Goal: Task Accomplishment & Management: Use online tool/utility

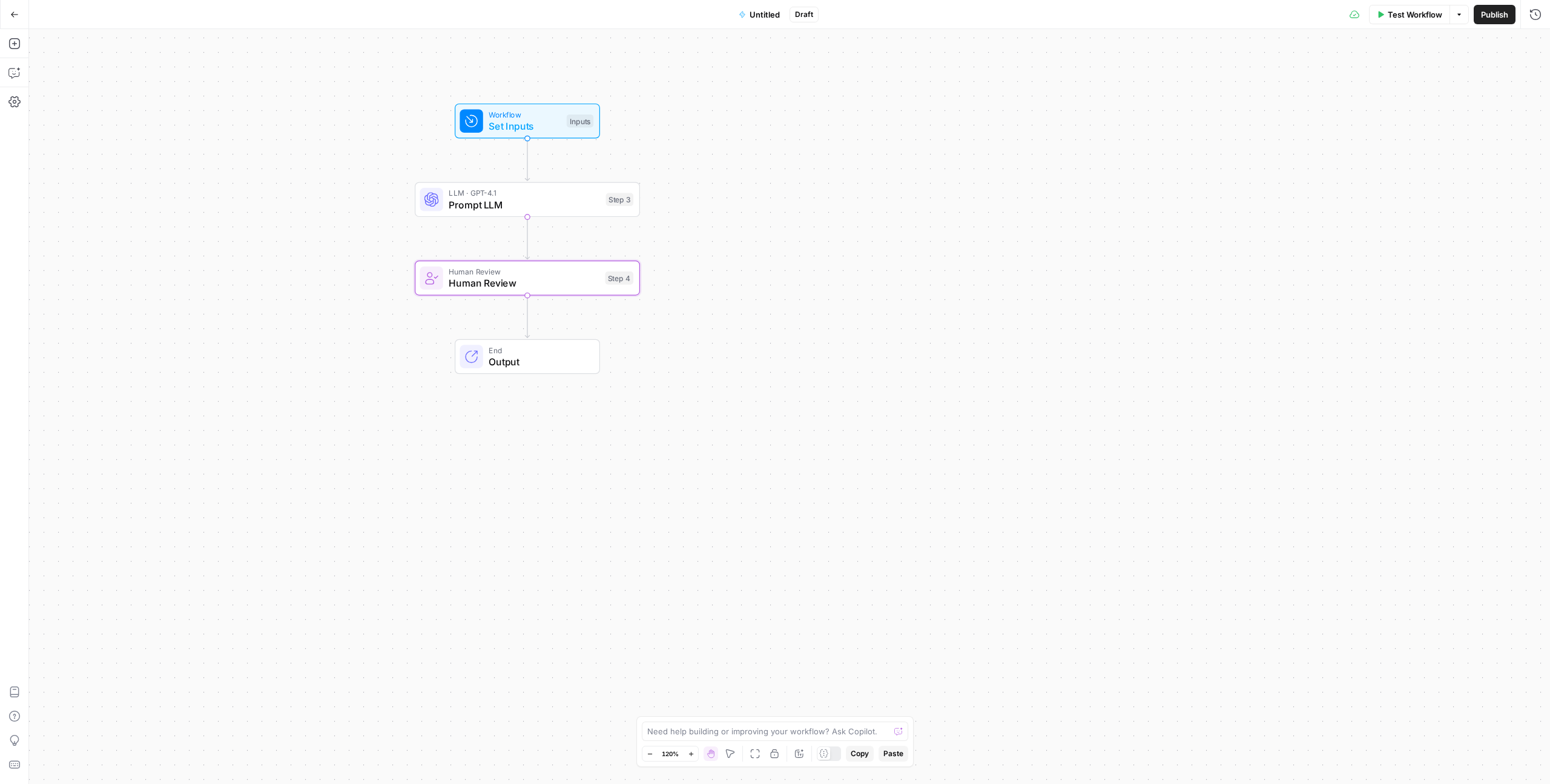
drag, startPoint x: 554, startPoint y: 75, endPoint x: 769, endPoint y: 198, distance: 247.7
click at [640, 138] on div "Workflow Set Inputs Inputs" at bounding box center [527, 121] width 225 height 35
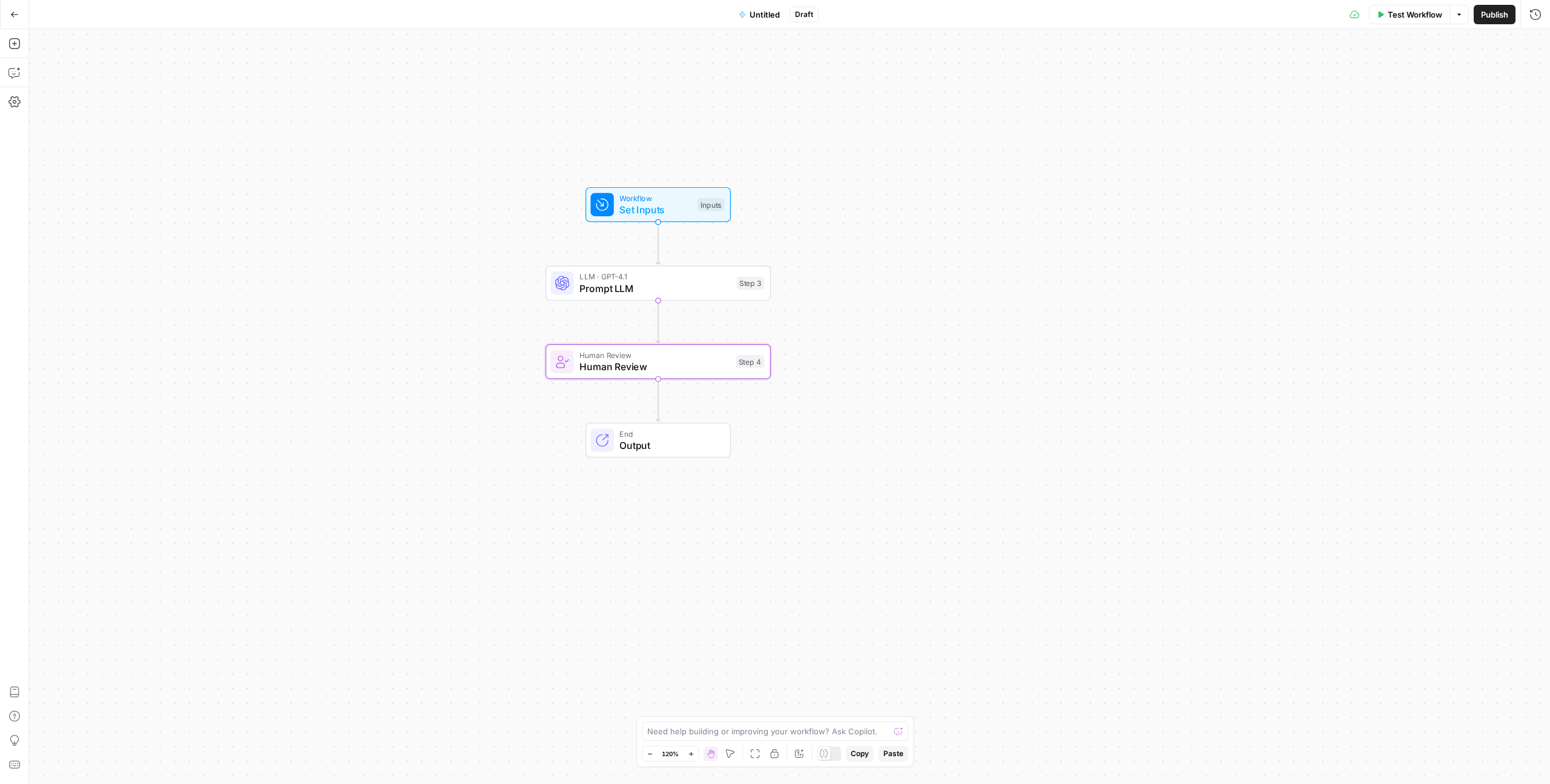
click at [14, 11] on icon "button" at bounding box center [15, 14] width 7 height 5
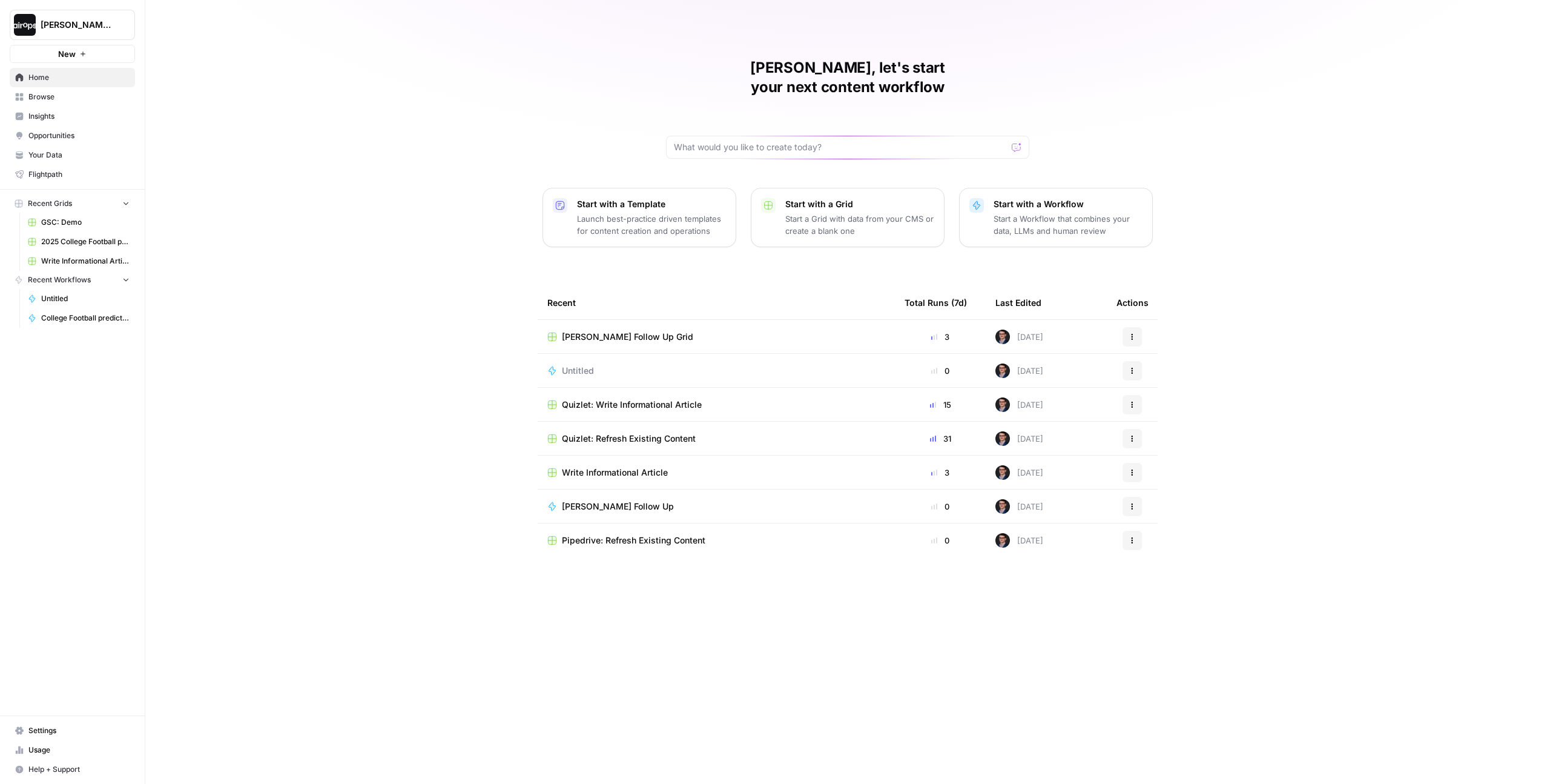
click at [102, 23] on span "[PERSON_NAME]-Sandbox" at bounding box center [76, 25] width 73 height 12
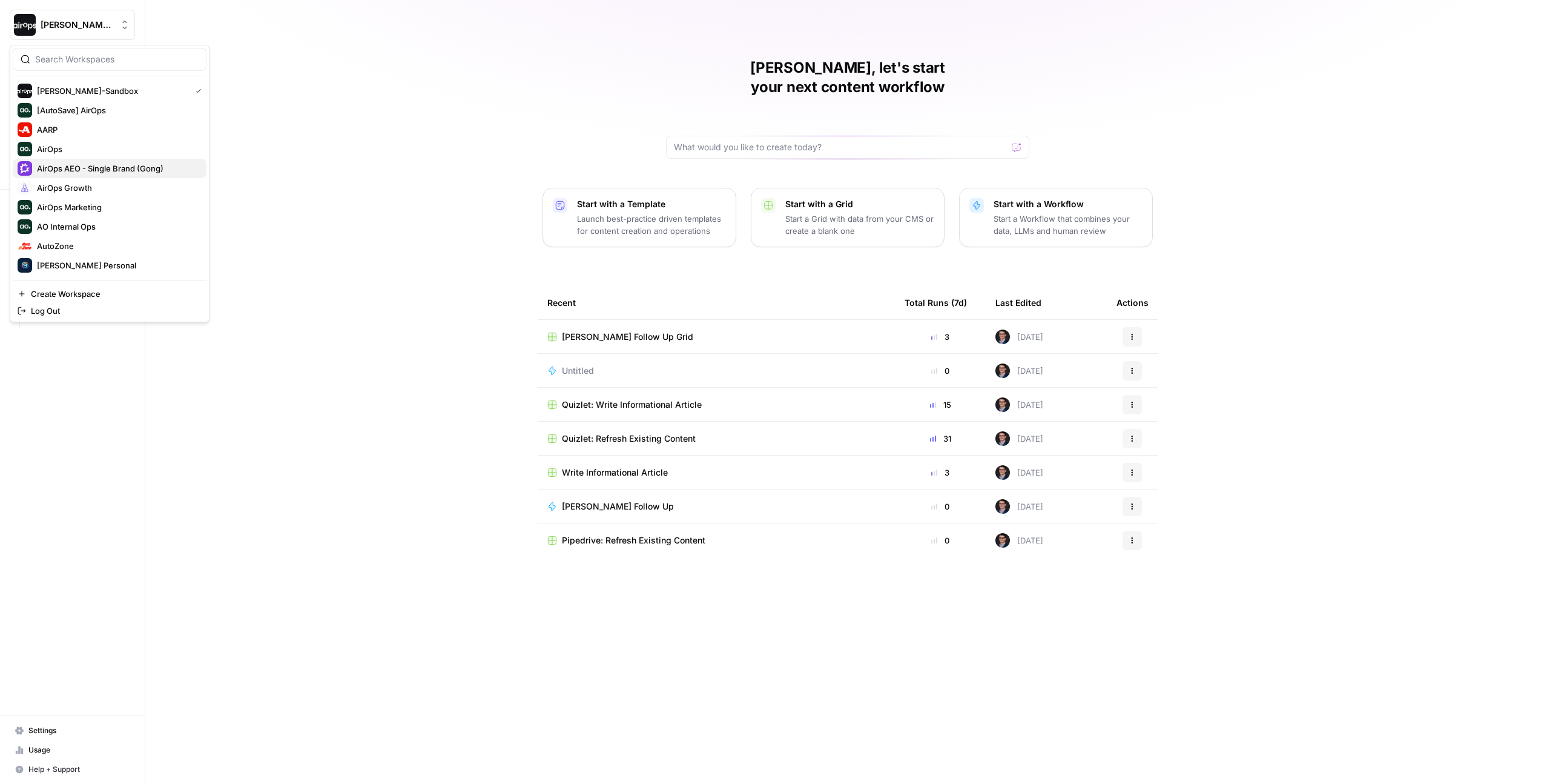
click at [110, 169] on span "AirOps AEO - Single Brand (Gong)" at bounding box center [117, 168] width 160 height 12
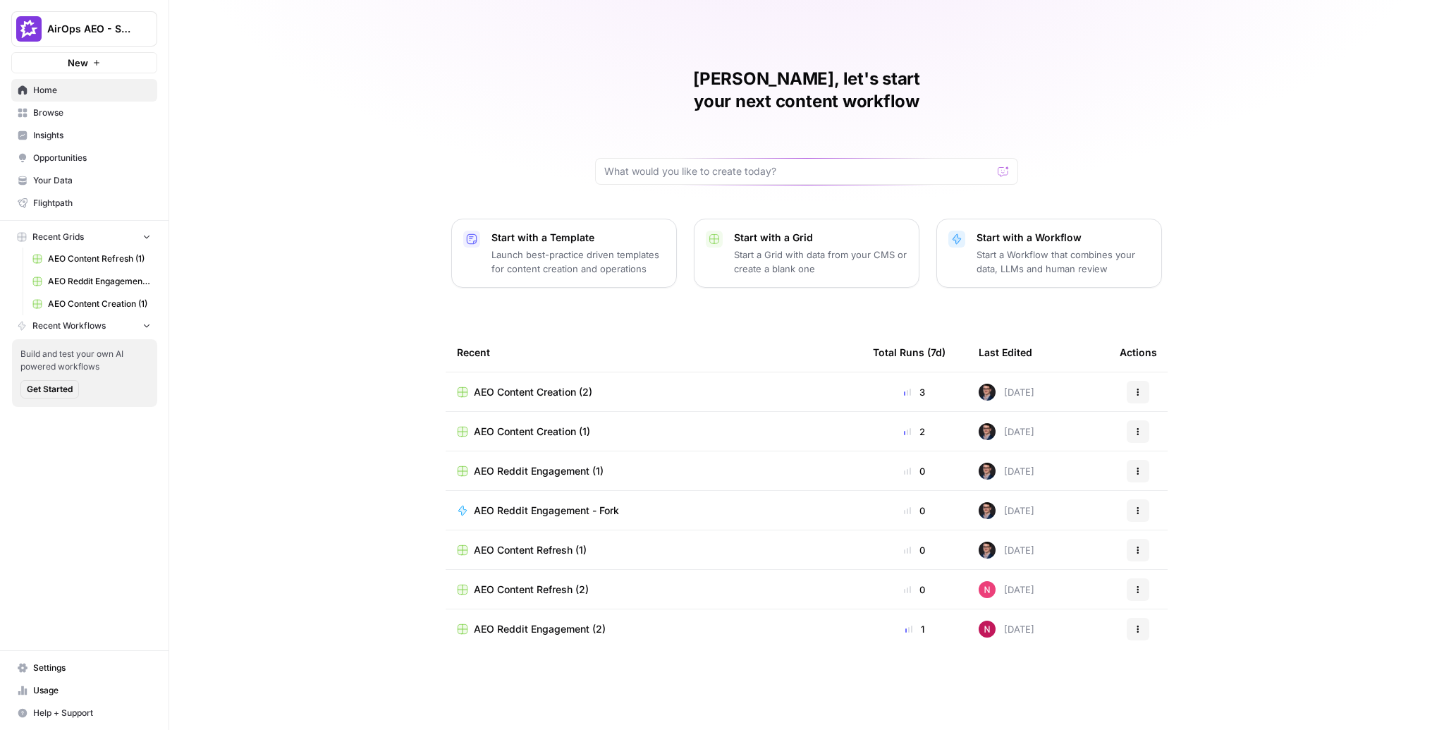
click at [89, 140] on span "Insights" at bounding box center [92, 135] width 118 height 13
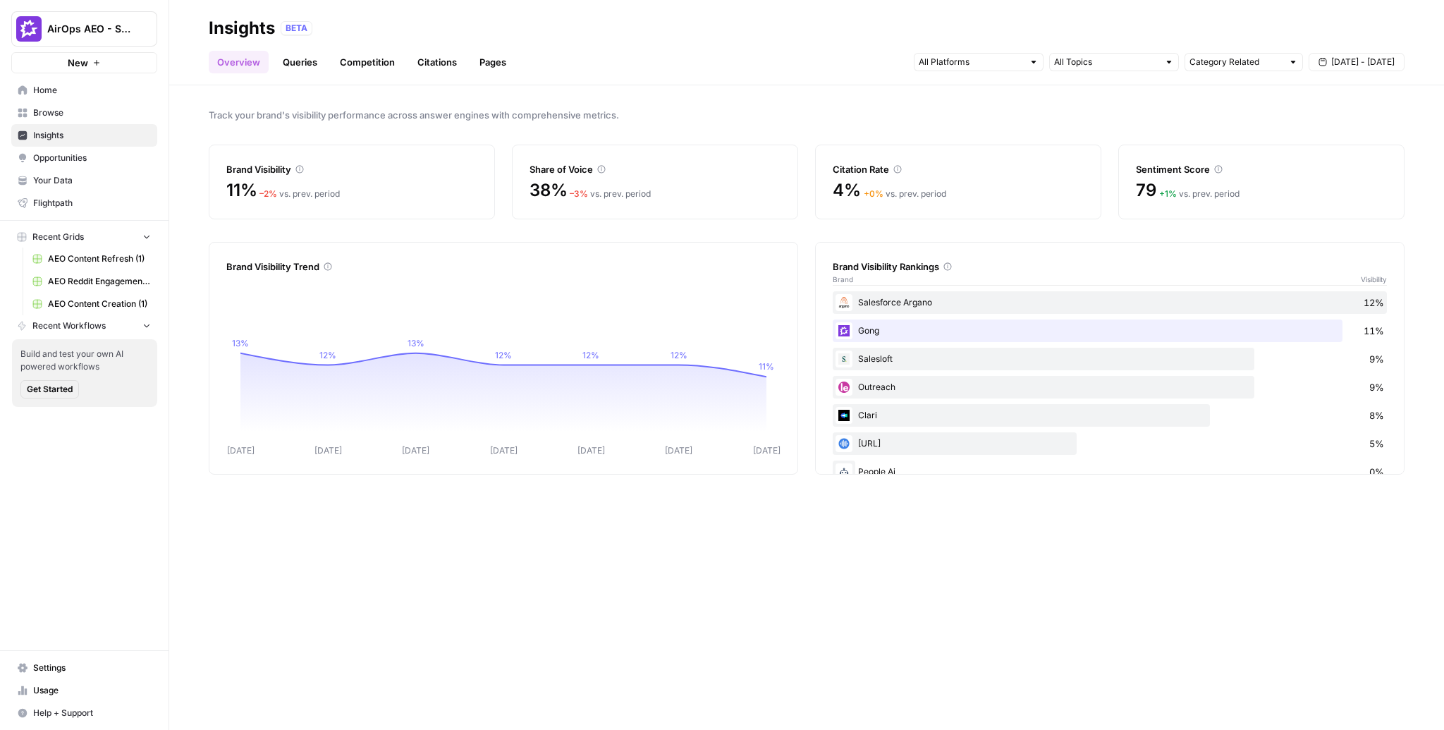
click at [67, 92] on span "Home" at bounding box center [92, 90] width 118 height 13
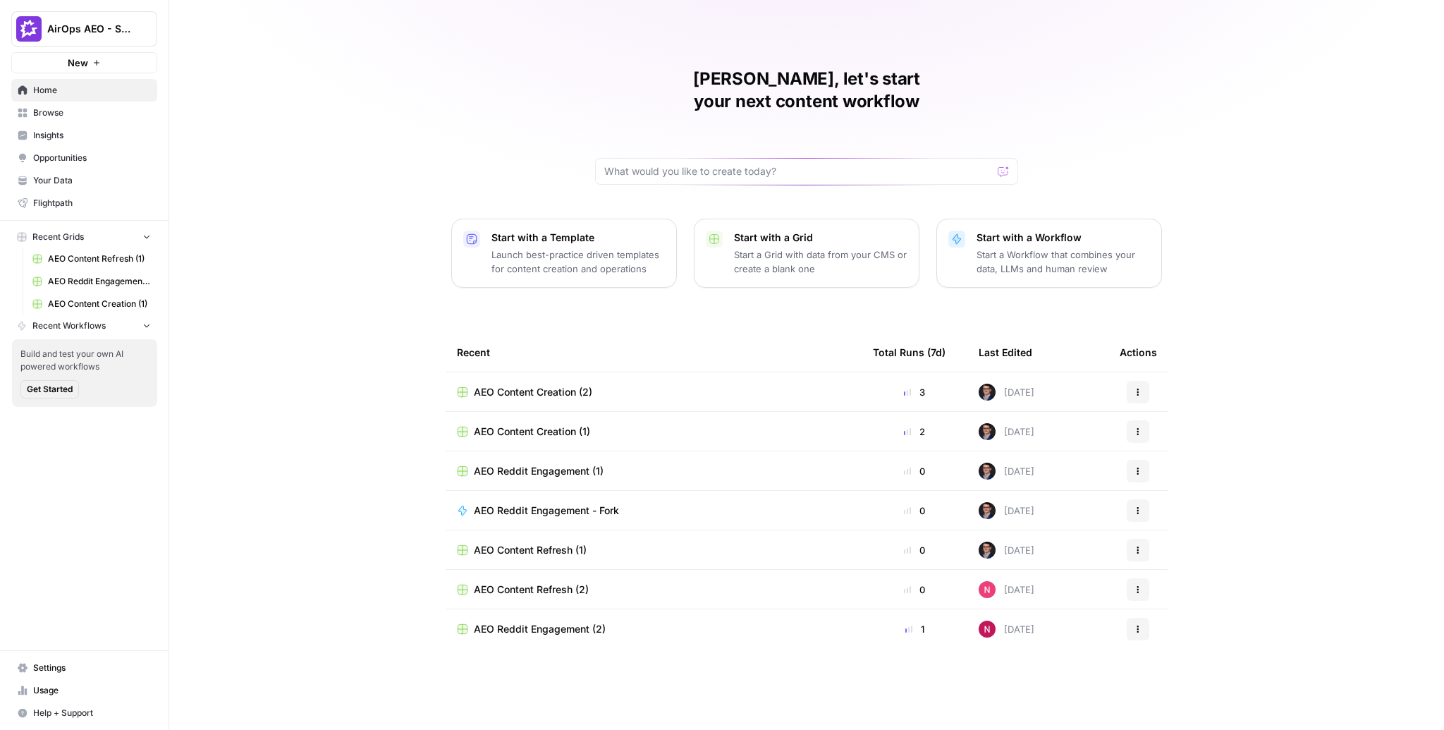
click at [56, 133] on span "Insights" at bounding box center [92, 135] width 118 height 13
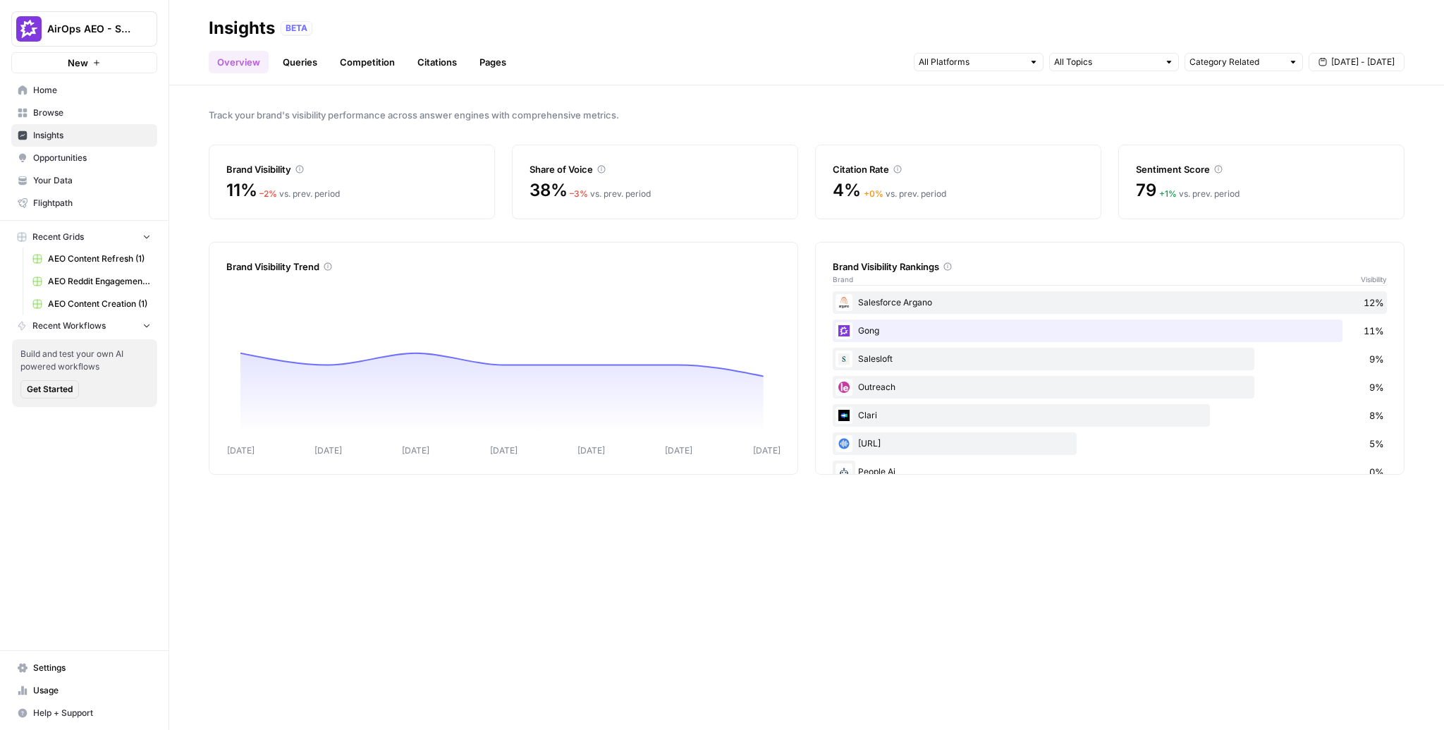
click at [188, 135] on div "Track your brand's visibility performance across answer engines with comprehens…" at bounding box center [806, 407] width 1275 height 645
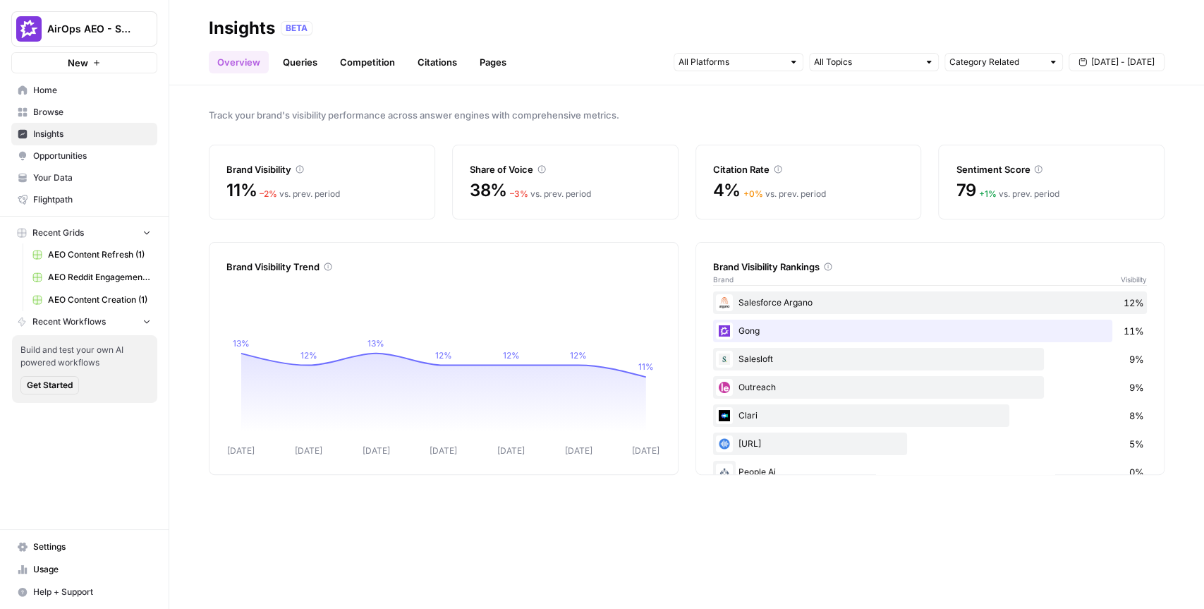
click at [793, 61] on div at bounding box center [793, 62] width 10 height 10
click at [752, 136] on span "Perplexity" at bounding box center [737, 133] width 72 height 14
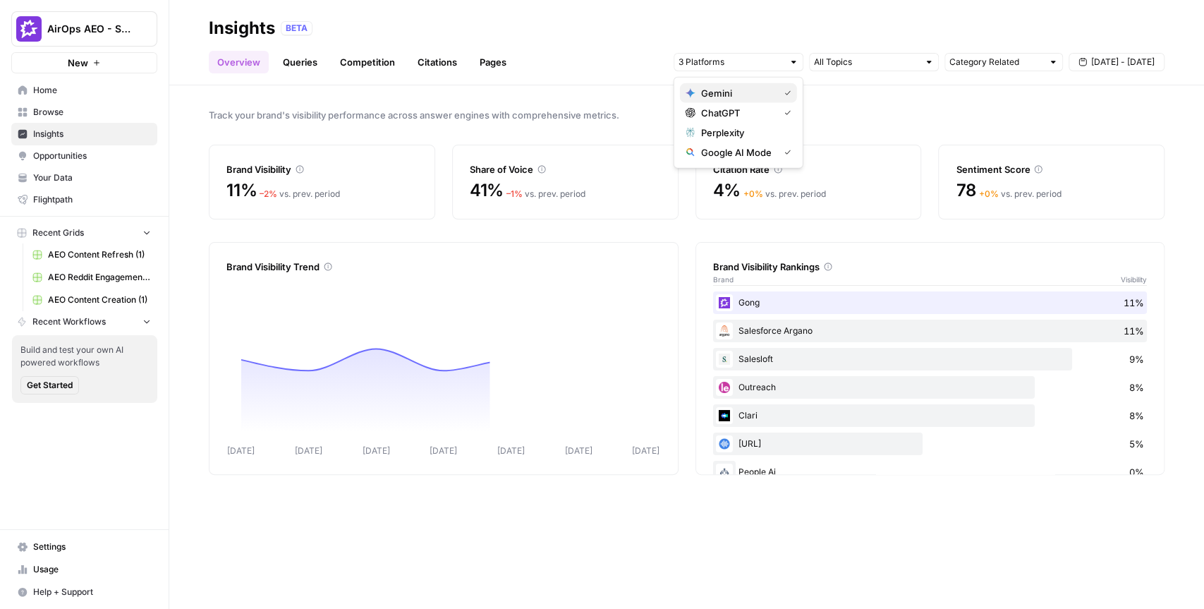
click at [767, 95] on span "Gemini" at bounding box center [737, 93] width 72 height 14
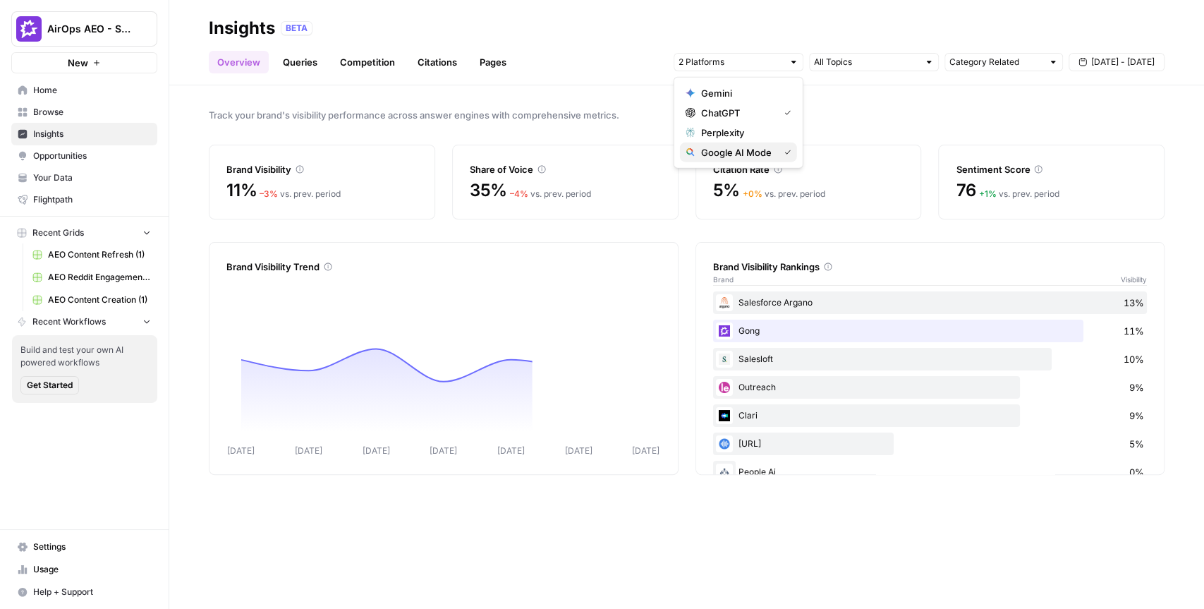
click at [738, 151] on span "Google AI Mode" at bounding box center [737, 152] width 72 height 14
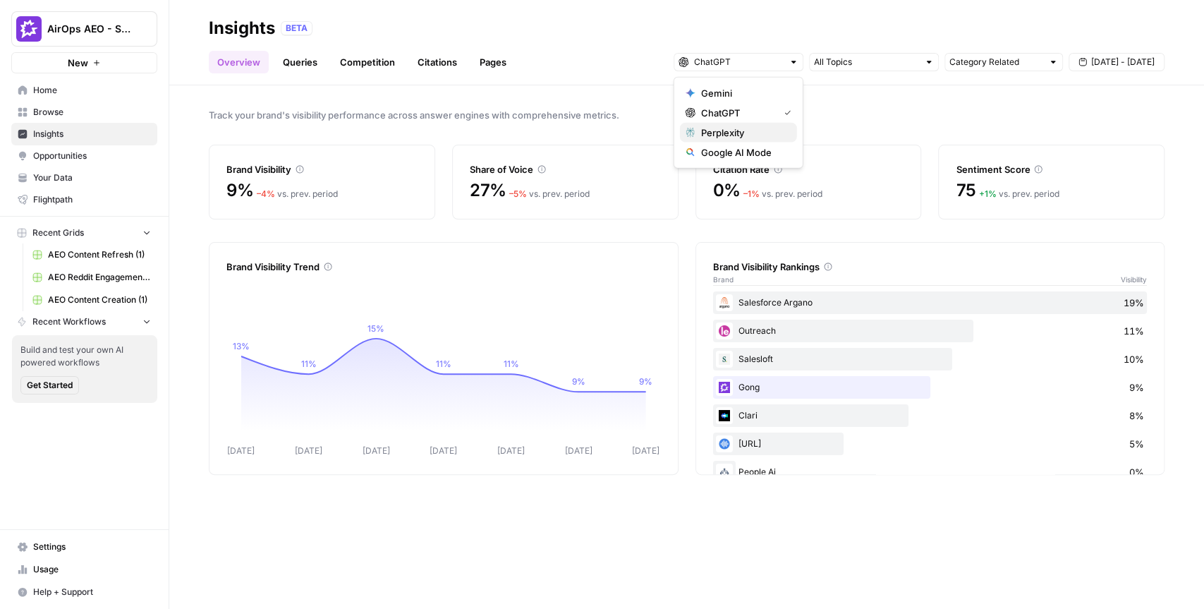
click at [767, 130] on span "Perplexity" at bounding box center [743, 133] width 85 height 14
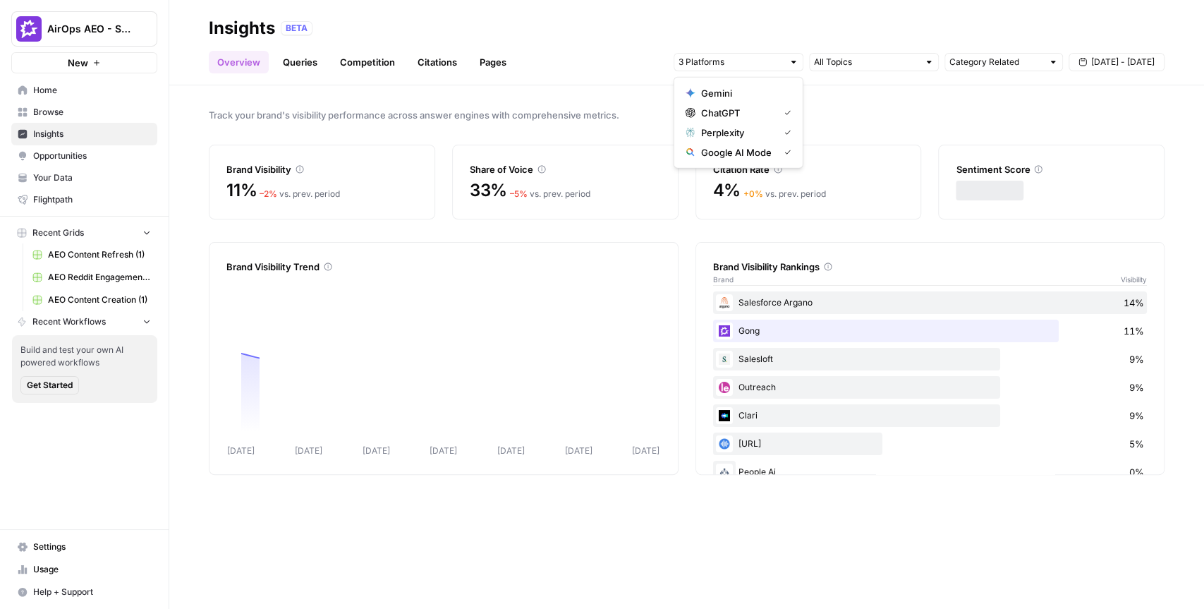
click at [757, 93] on span "Gemini" at bounding box center [743, 93] width 85 height 14
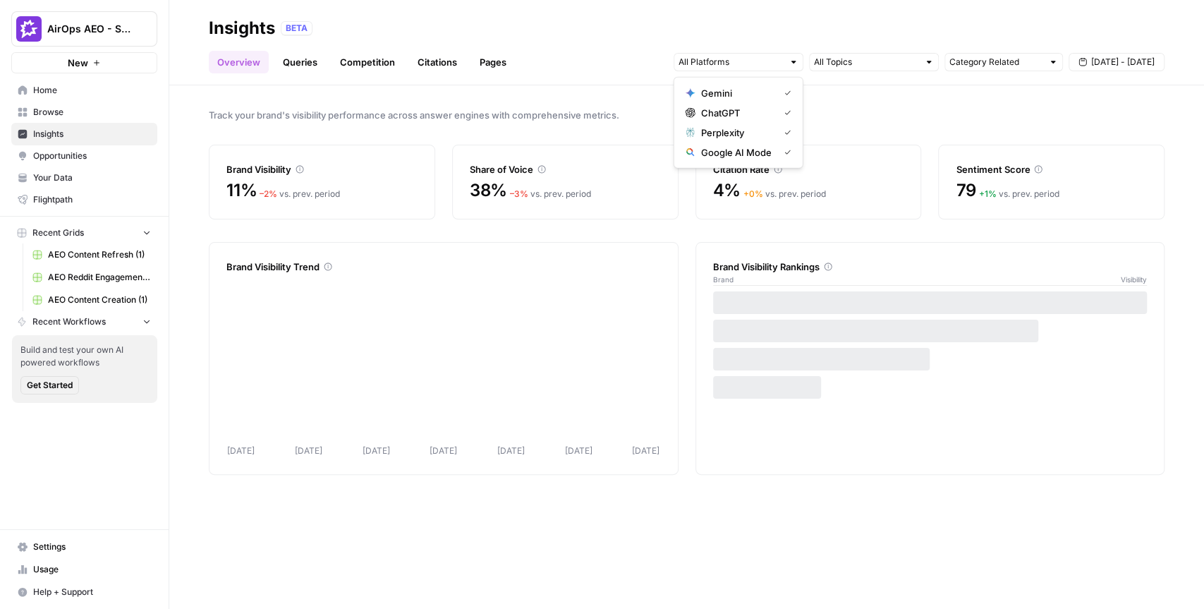
click at [872, 101] on div "Track your brand's visibility performance across answer engines with comprehens…" at bounding box center [686, 346] width 1035 height 523
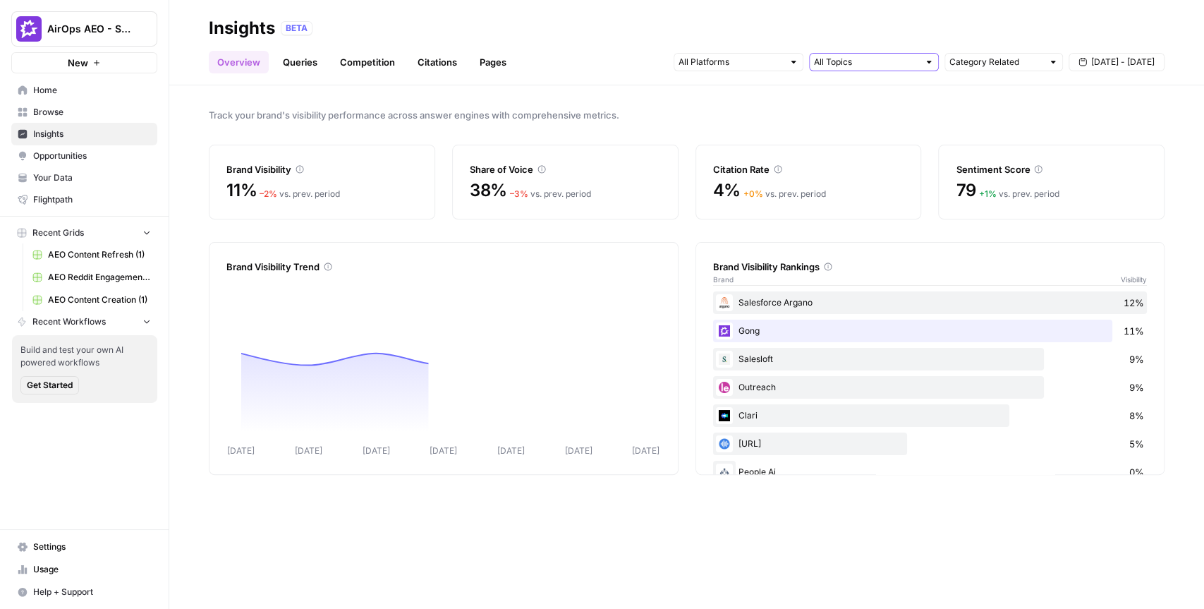
click at [892, 66] on input "text" at bounding box center [866, 62] width 104 height 14
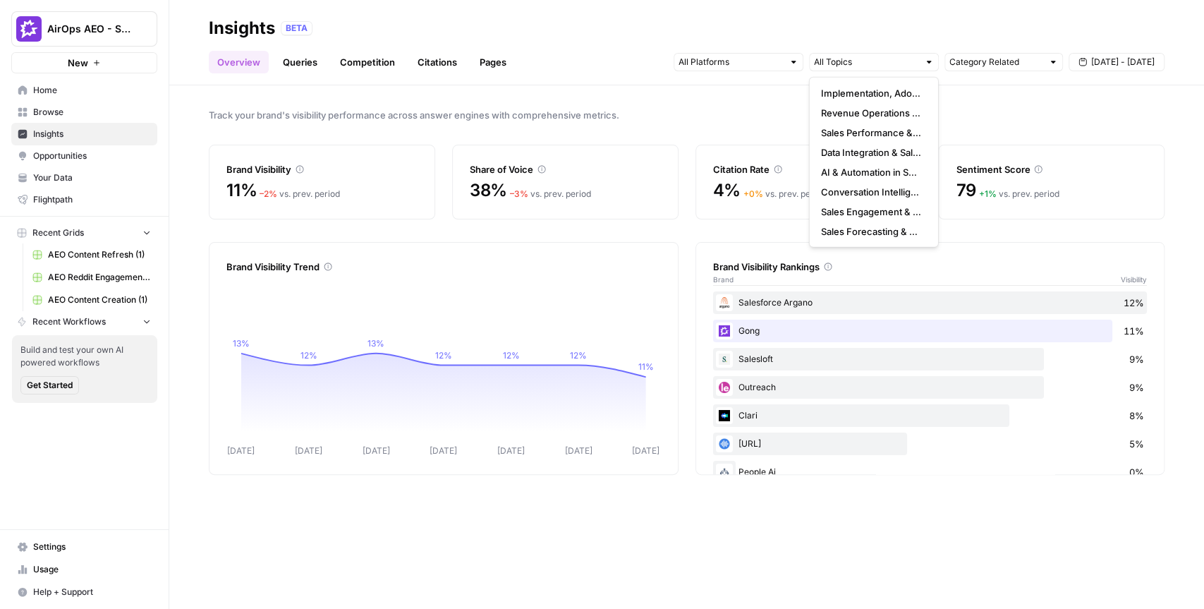
click at [980, 104] on div "Track your brand's visibility performance across answer engines with comprehens…" at bounding box center [686, 346] width 1035 height 523
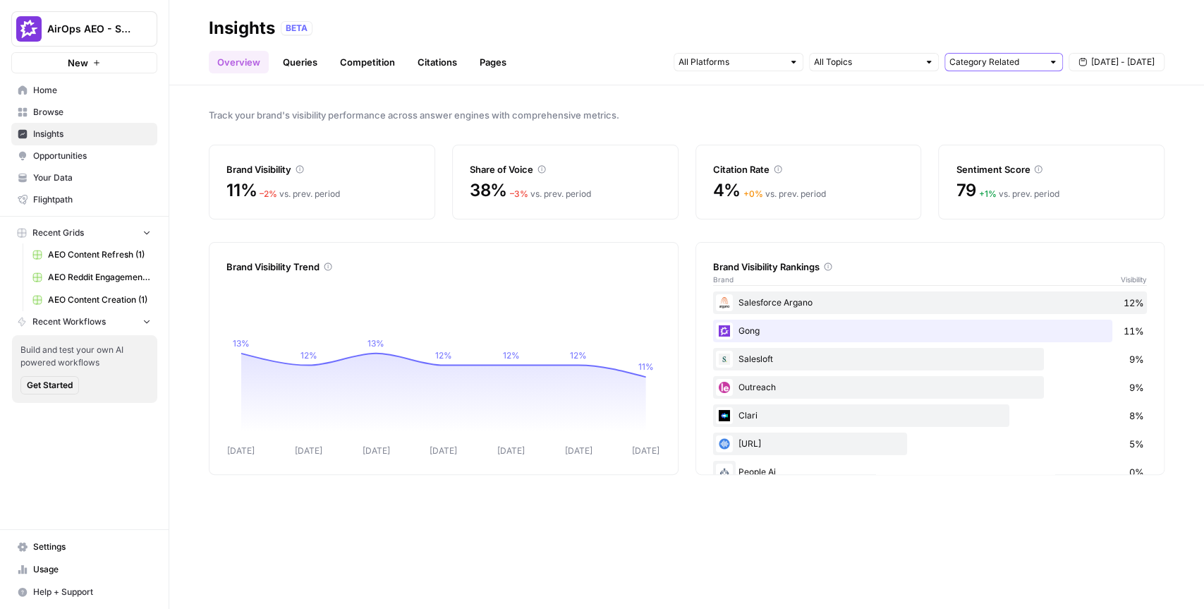
click at [1026, 66] on input "text" at bounding box center [995, 62] width 93 height 14
type input "Category Related"
click at [1101, 100] on div "Track your brand's visibility performance across answer engines with comprehens…" at bounding box center [686, 346] width 1035 height 523
click at [307, 59] on link "Queries" at bounding box center [299, 62] width 51 height 23
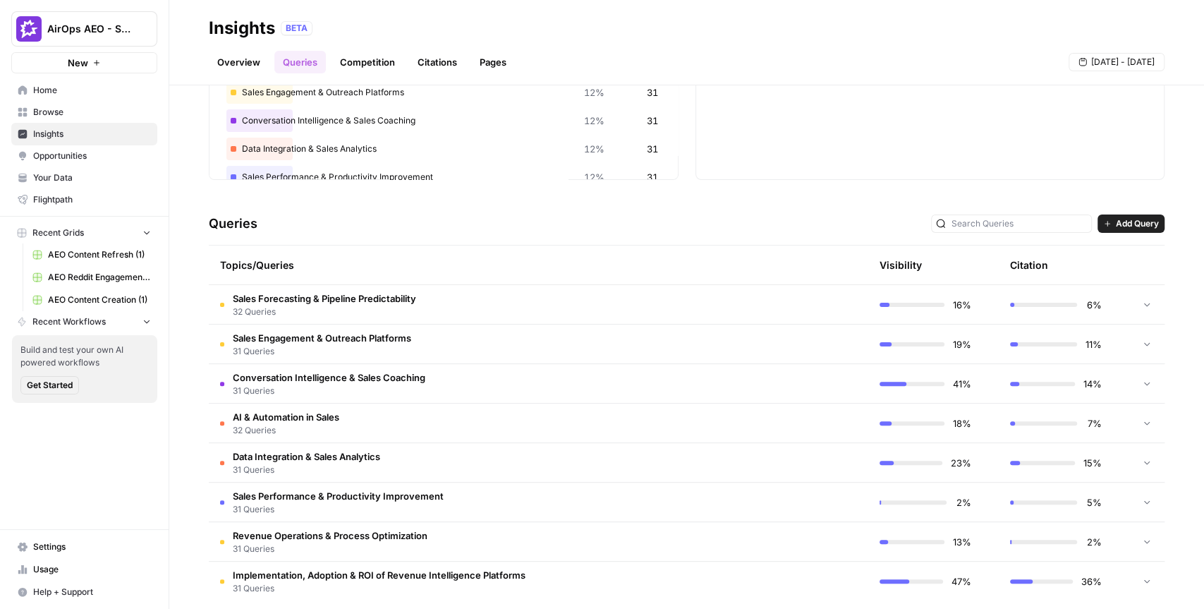
scroll to position [183, 0]
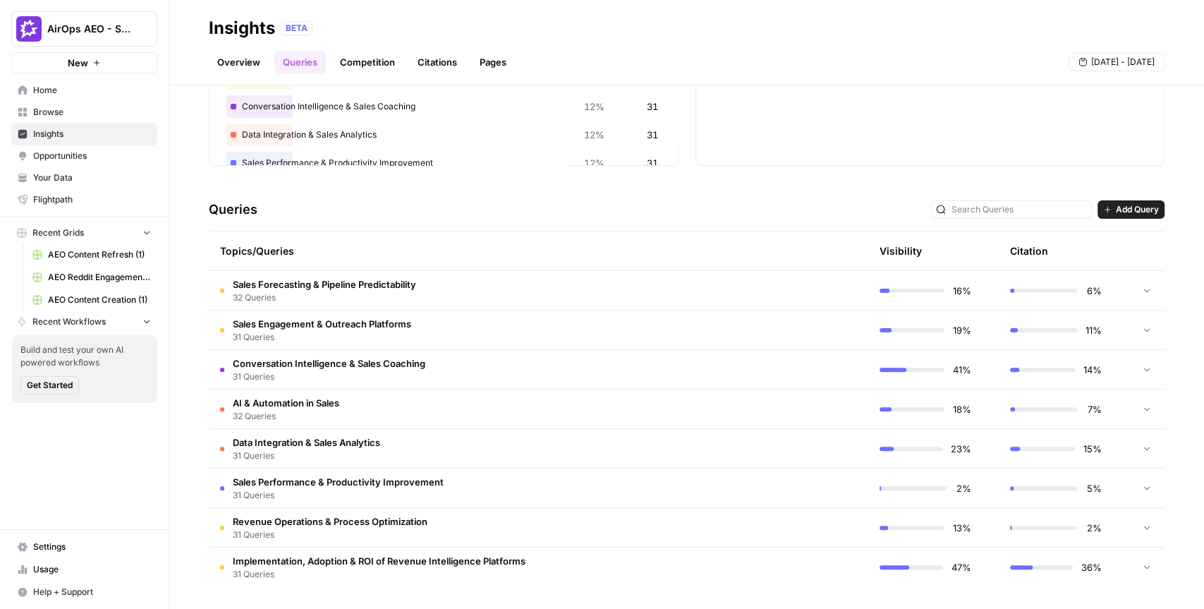
click at [1135, 216] on button "Add Query" at bounding box center [1130, 209] width 67 height 18
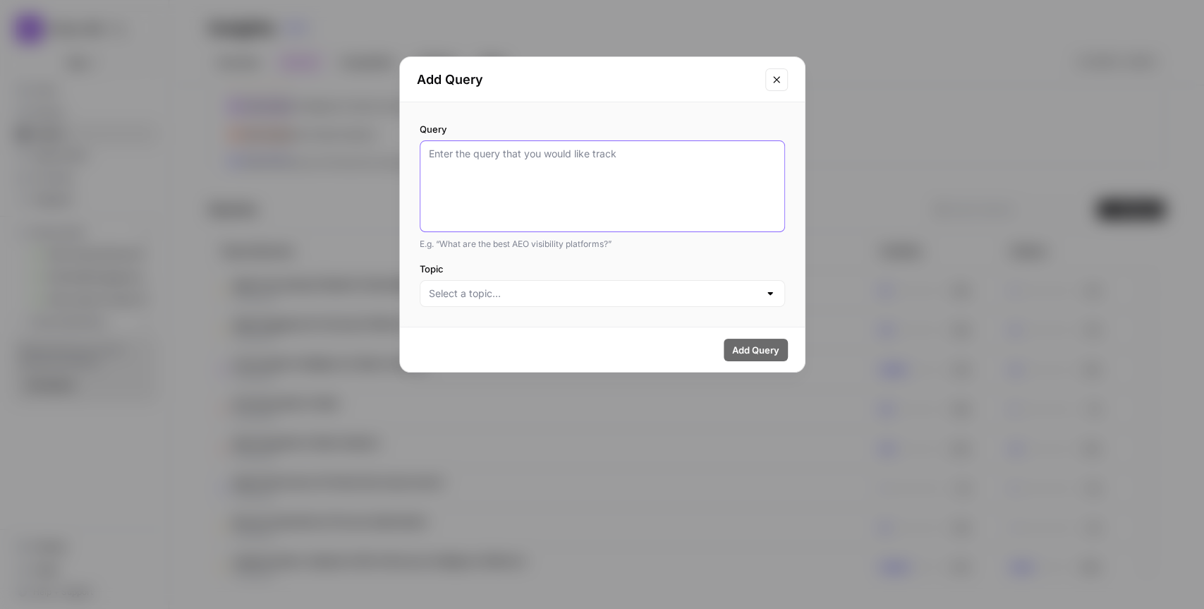
click at [599, 163] on textarea "Query" at bounding box center [602, 186] width 347 height 79
click at [664, 300] on div at bounding box center [602, 293] width 365 height 27
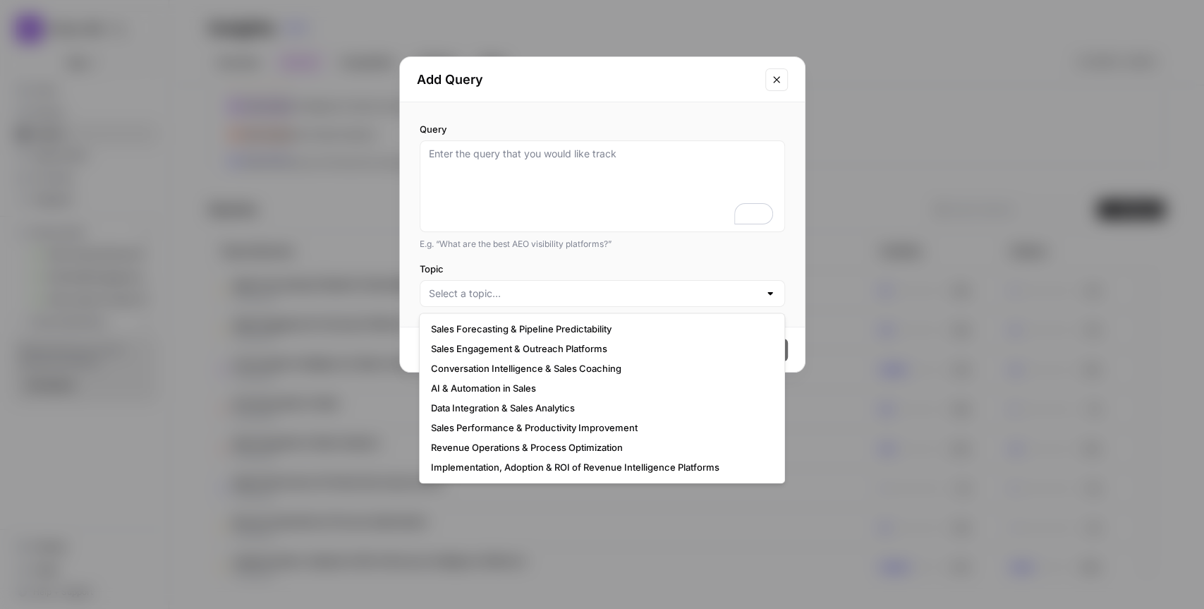
click at [779, 83] on icon "Close modal" at bounding box center [776, 79] width 11 height 11
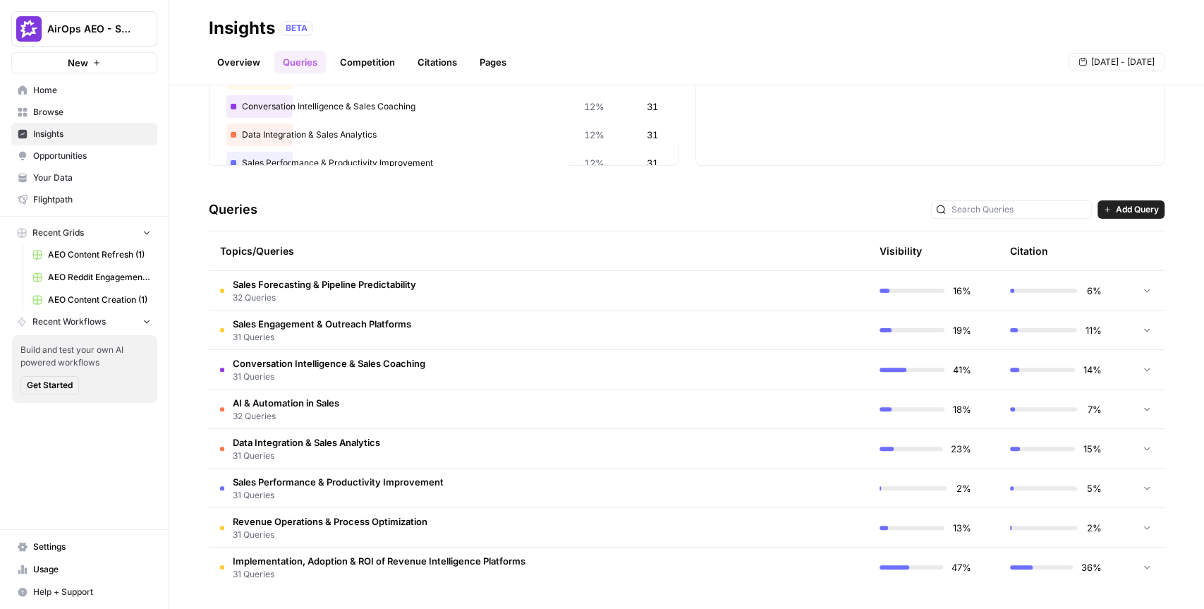
click at [717, 184] on div "Explore the topics and queries driving answer engine visibility, with insights …" at bounding box center [686, 346] width 1035 height 523
click at [444, 360] on td "Conversation Intelligence & Sales Coaching 31 Queries" at bounding box center [471, 369] width 525 height 39
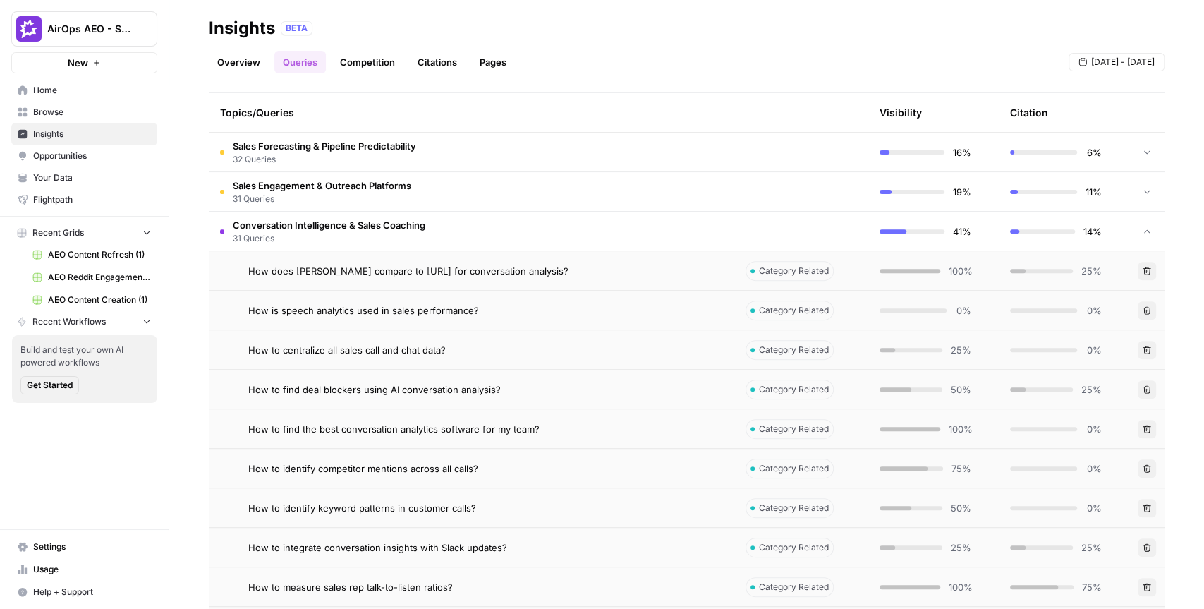
scroll to position [324, 0]
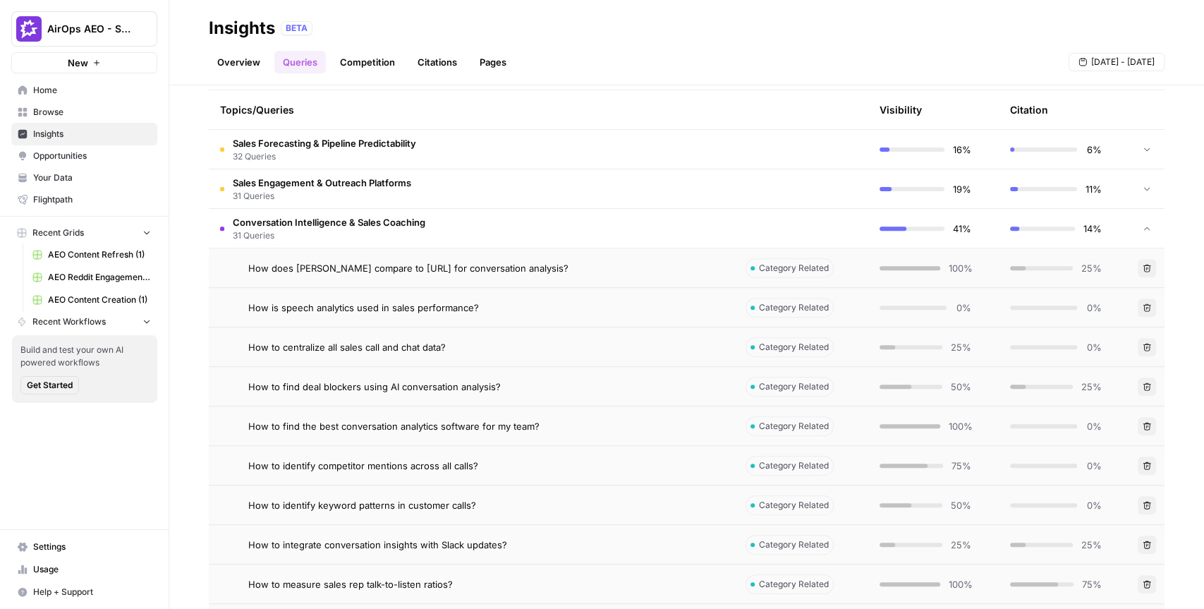
click at [504, 266] on span "How does [PERSON_NAME] compare to [URL] for conversation analysis?" at bounding box center [408, 268] width 320 height 14
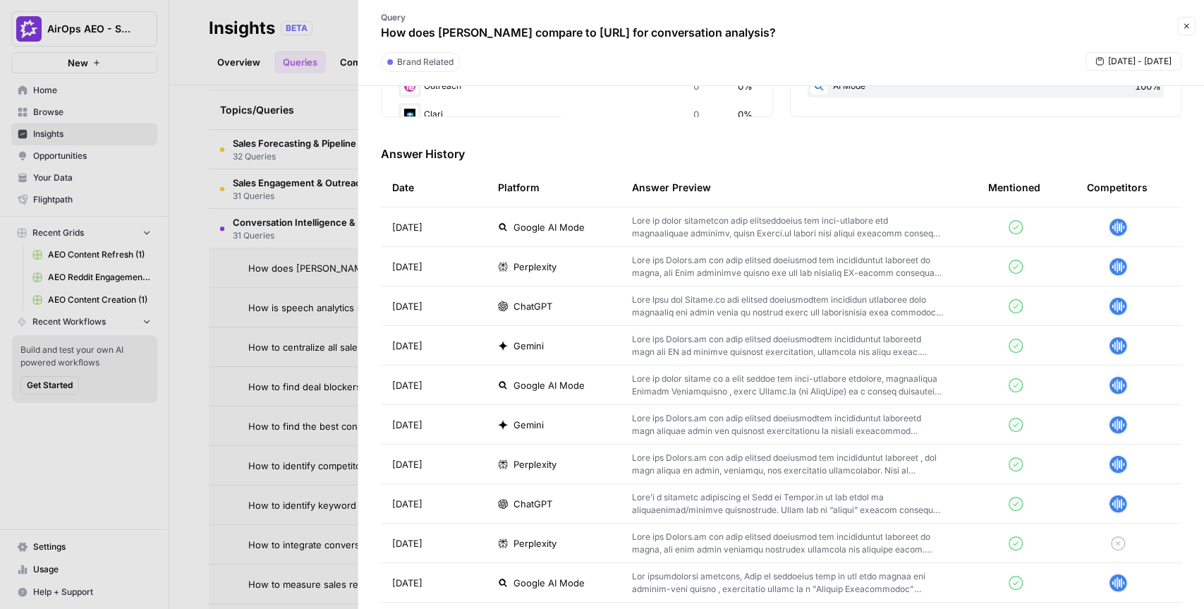
scroll to position [378, 0]
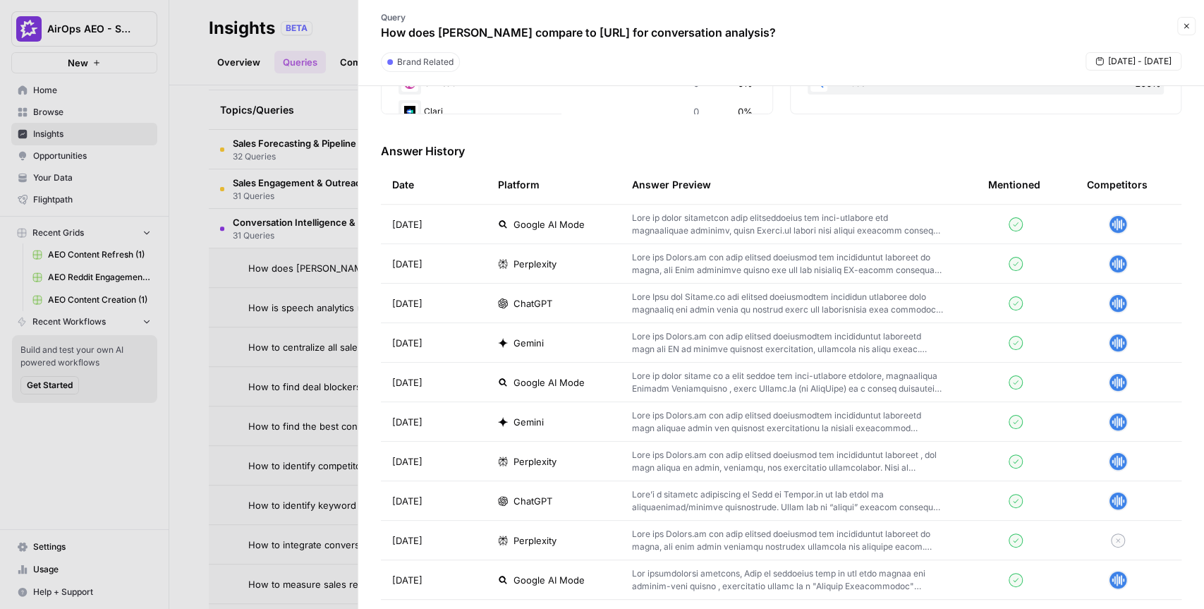
click at [422, 309] on span "[DATE]" at bounding box center [407, 303] width 30 height 14
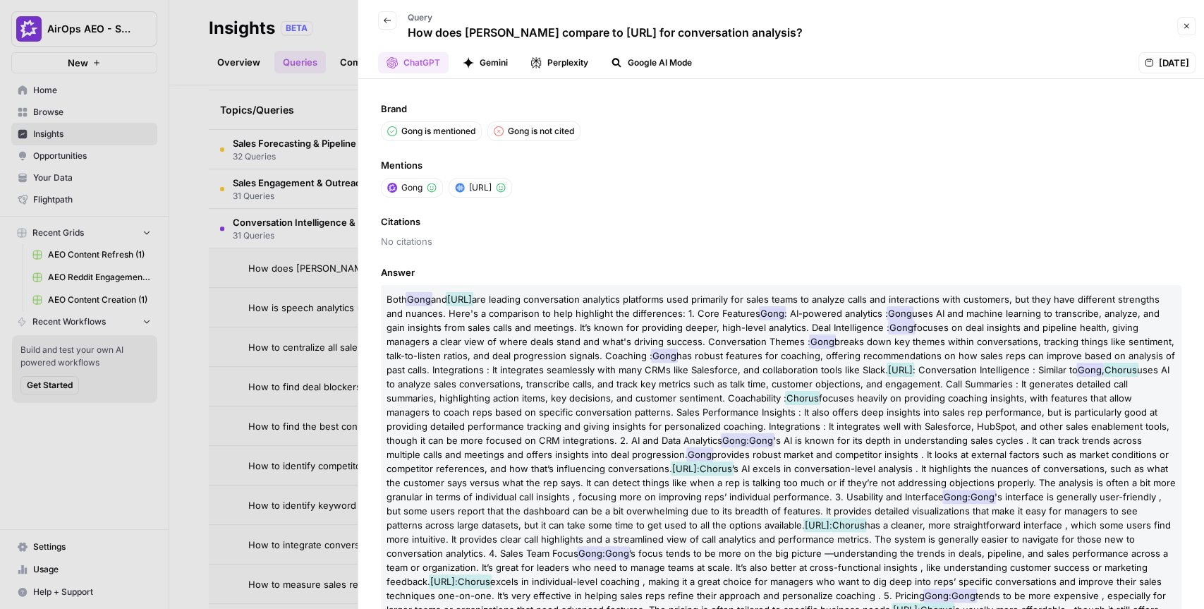
click at [484, 62] on button "Gemini" at bounding box center [485, 62] width 62 height 21
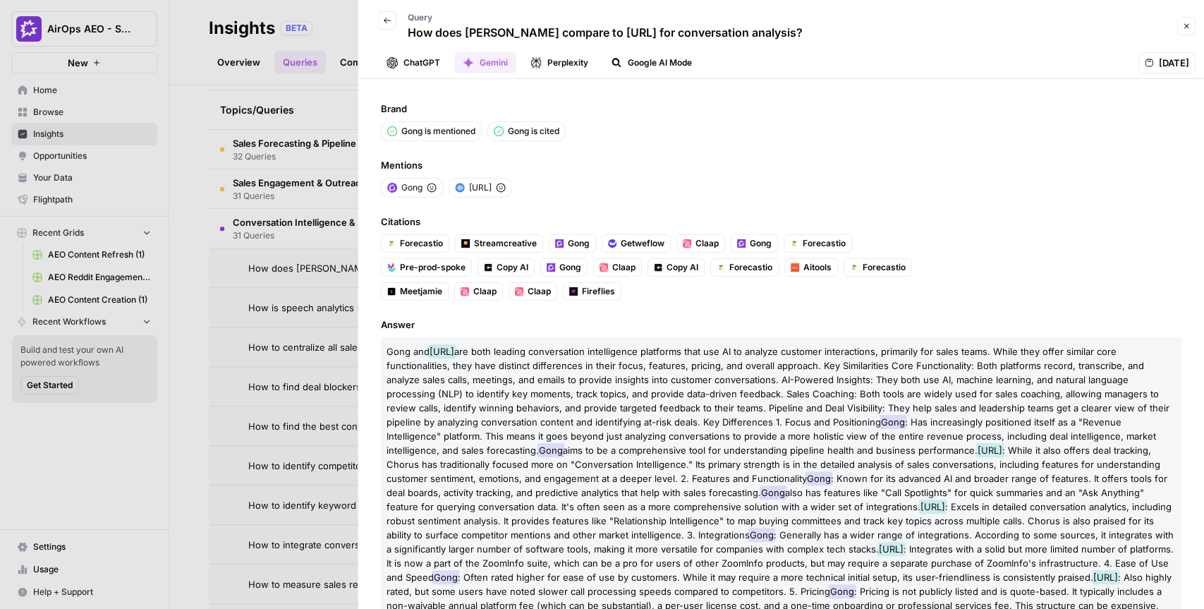
click at [637, 67] on button "Google AI Mode" at bounding box center [651, 62] width 98 height 21
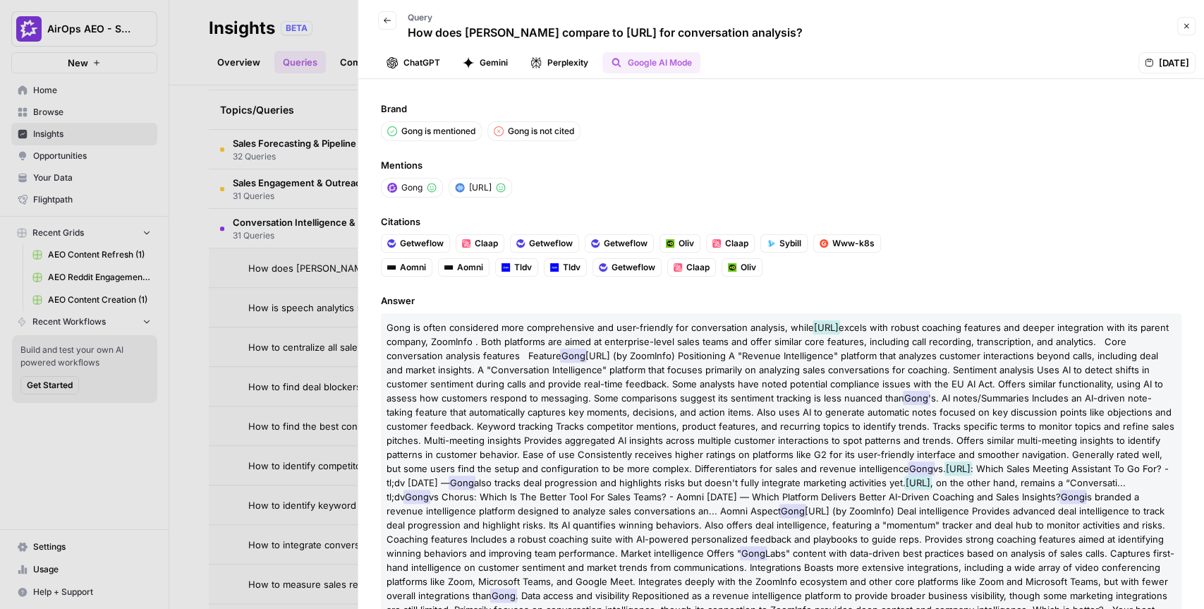
click at [569, 67] on button "Perplexity" at bounding box center [559, 62] width 75 height 21
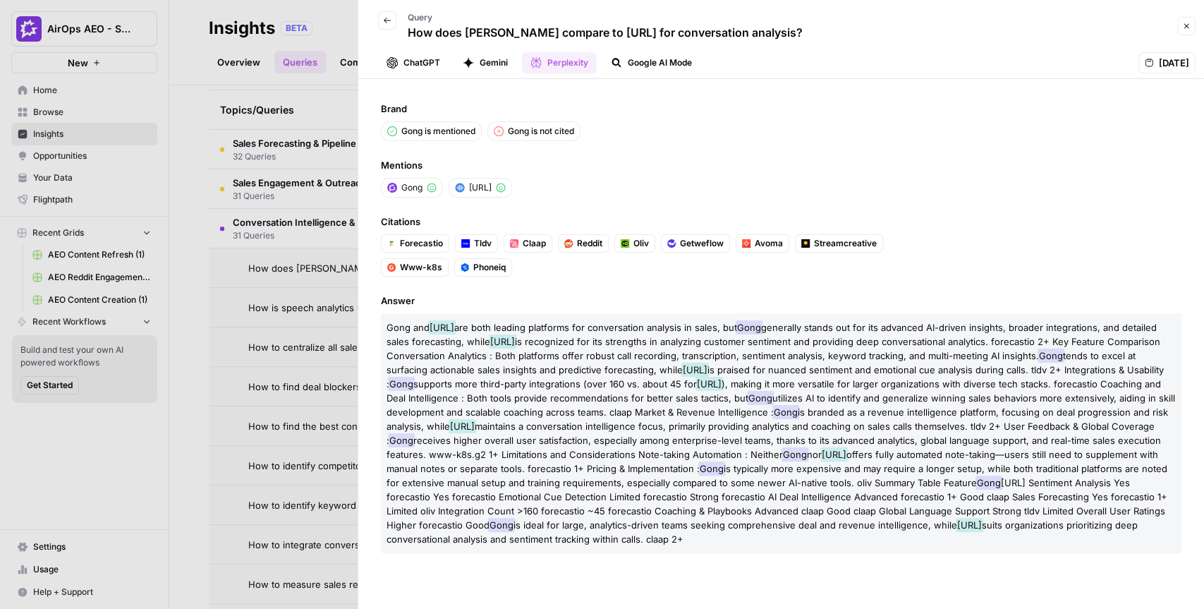
click at [384, 20] on icon "button" at bounding box center [387, 21] width 7 height 6
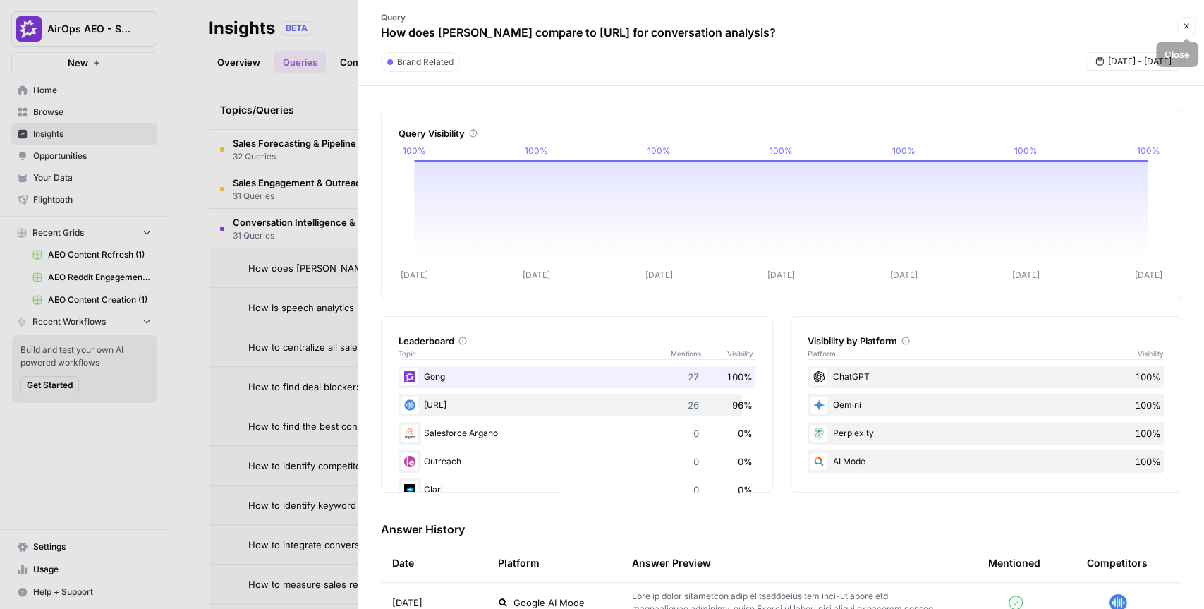
click at [1183, 27] on icon "button" at bounding box center [1186, 26] width 8 height 8
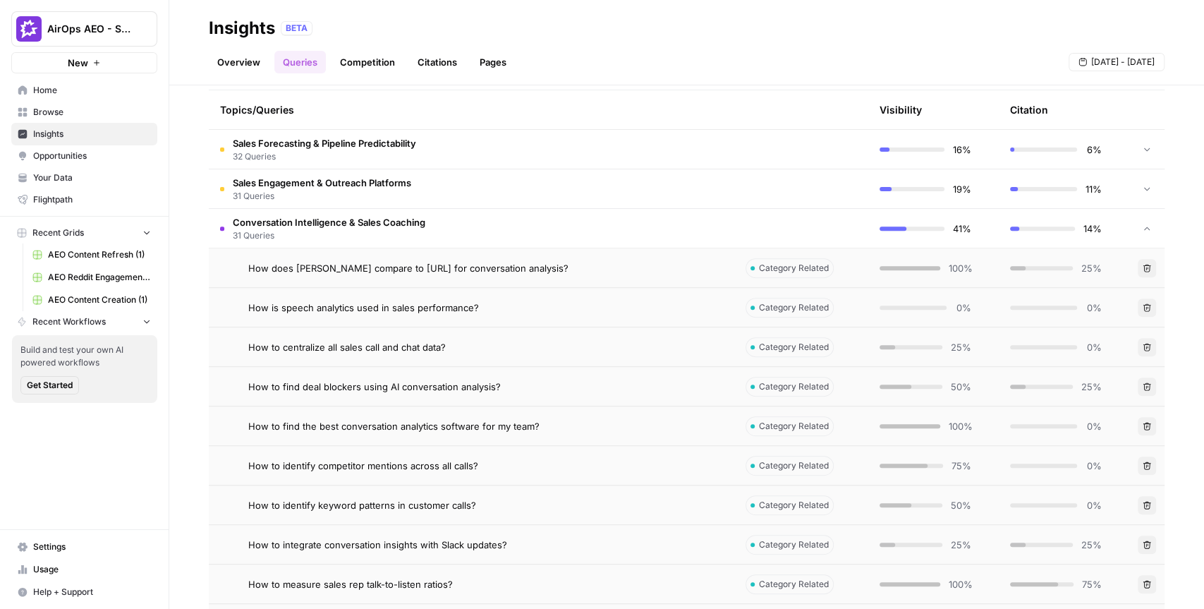
click at [793, 25] on div "BETA" at bounding box center [723, 28] width 884 height 14
click at [99, 160] on span "Opportunities" at bounding box center [92, 156] width 118 height 13
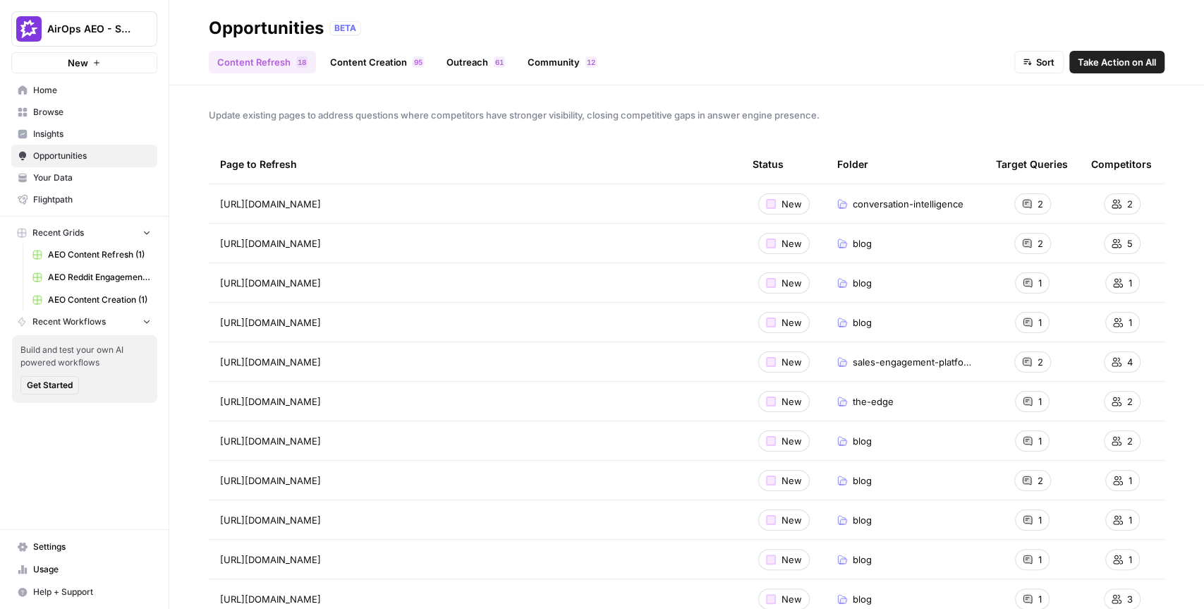
click at [523, 142] on div "Update existing pages to address questions where competitors have stronger visi…" at bounding box center [686, 346] width 1035 height 523
click at [391, 58] on link "Content Creation 5 9" at bounding box center [377, 62] width 111 height 23
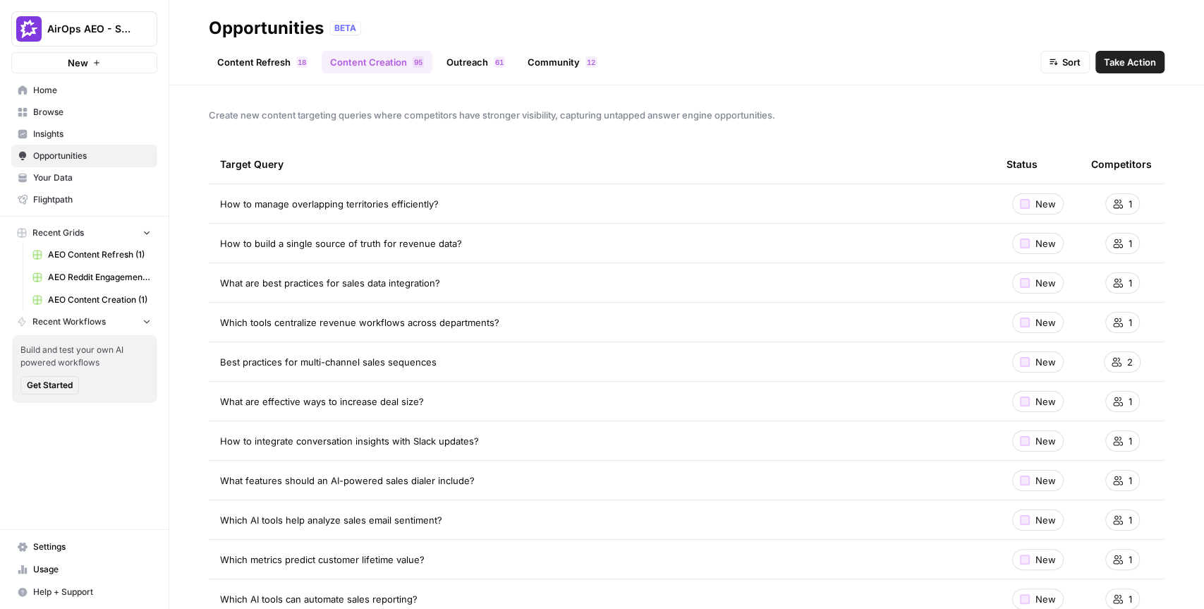
drag, startPoint x: 452, startPoint y: 207, endPoint x: 188, endPoint y: 205, distance: 263.7
click at [188, 205] on div "Create new content targeting queries where competitors have stronger visibility…" at bounding box center [686, 346] width 1035 height 523
click at [652, 155] on div "Target Query" at bounding box center [602, 164] width 764 height 39
click at [1106, 66] on span "Take Action" at bounding box center [1130, 62] width 52 height 14
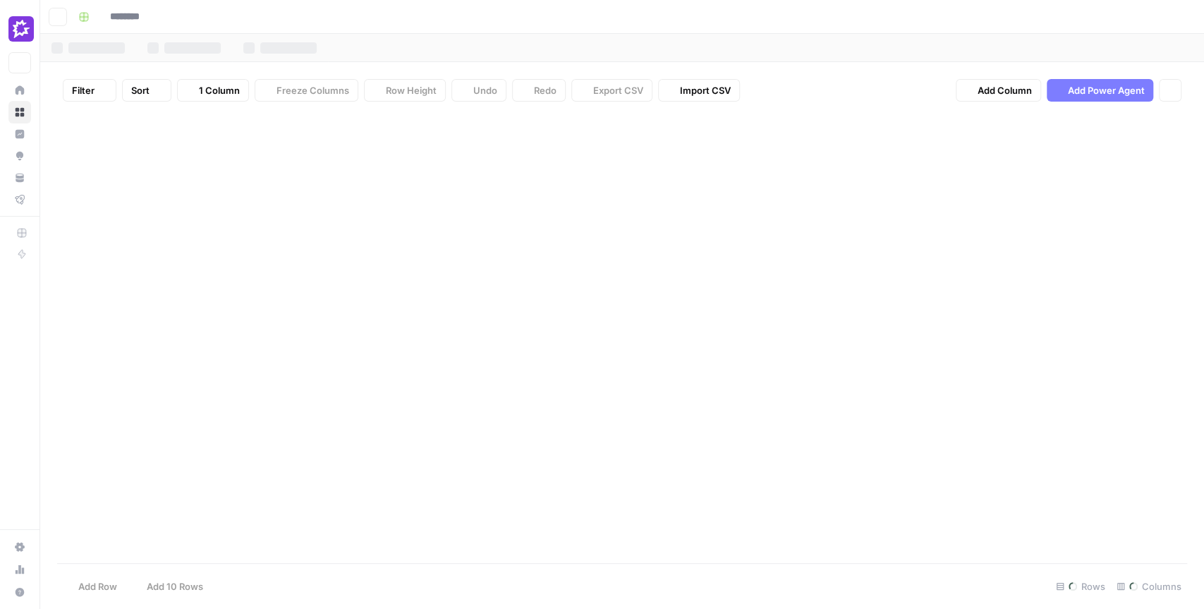
type input "**********"
drag, startPoint x: 116, startPoint y: 147, endPoint x: 256, endPoint y: 414, distance: 301.5
click at [256, 414] on div "Add Column" at bounding box center [622, 338] width 1130 height 450
click at [914, 85] on div "Filter Sort 18 Columns Freeze Columns Row Height Undo Redo Export CSV Import CS…" at bounding box center [622, 90] width 1130 height 45
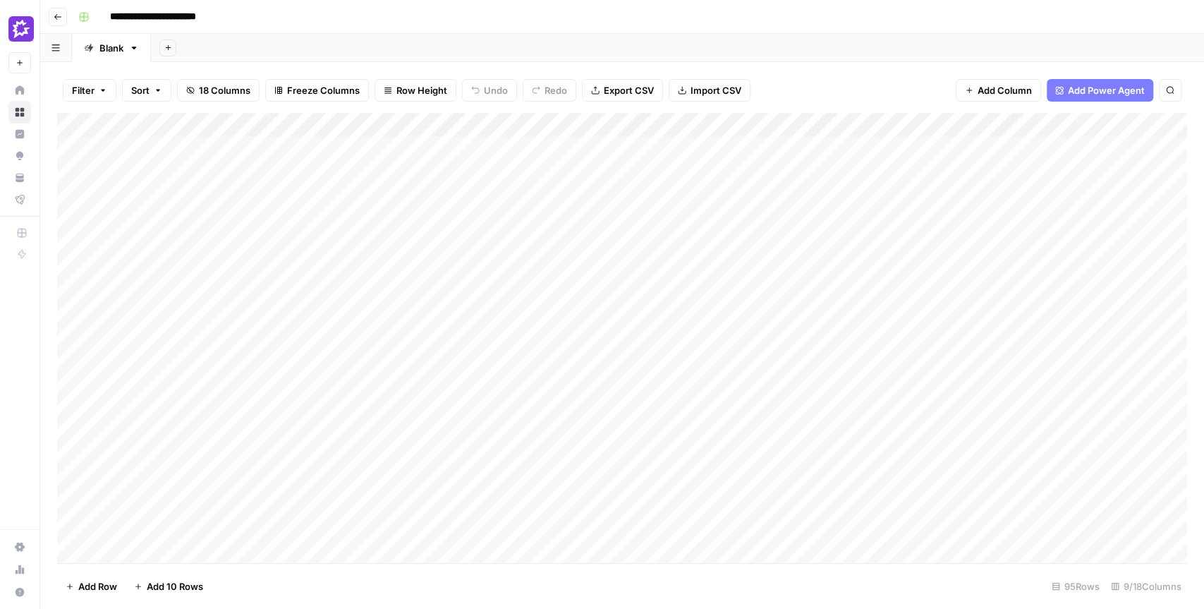
click at [860, 81] on div "Filter Sort 18 Columns Freeze Columns Row Height Undo Redo Export CSV Import CS…" at bounding box center [622, 90] width 1130 height 45
click at [757, 44] on div "Add Sheet" at bounding box center [677, 48] width 1053 height 28
click at [707, 20] on div "**********" at bounding box center [631, 17] width 1117 height 23
click at [318, 16] on div "**********" at bounding box center [631, 17] width 1117 height 23
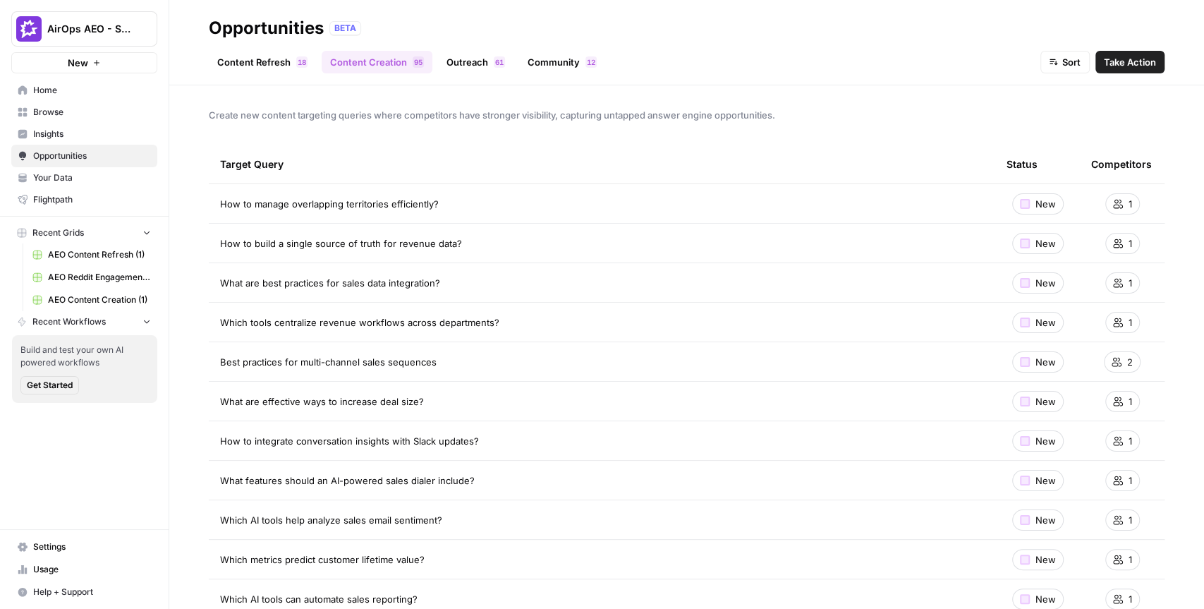
click at [190, 102] on div "Create new content targeting queries where competitors have stronger visibility…" at bounding box center [686, 346] width 1035 height 523
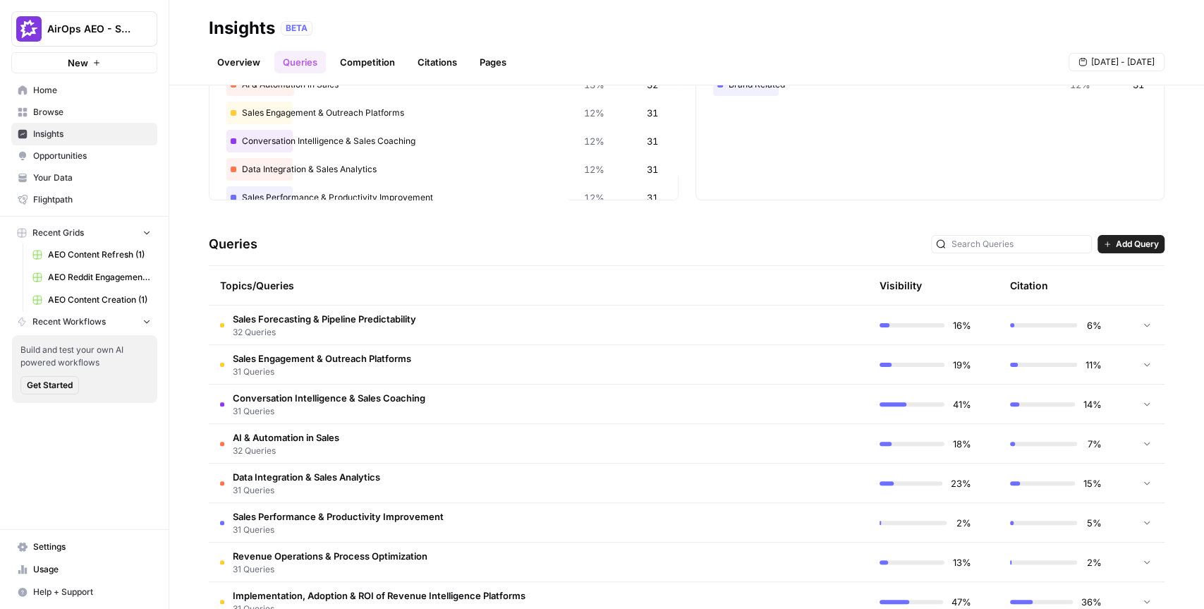
scroll to position [183, 0]
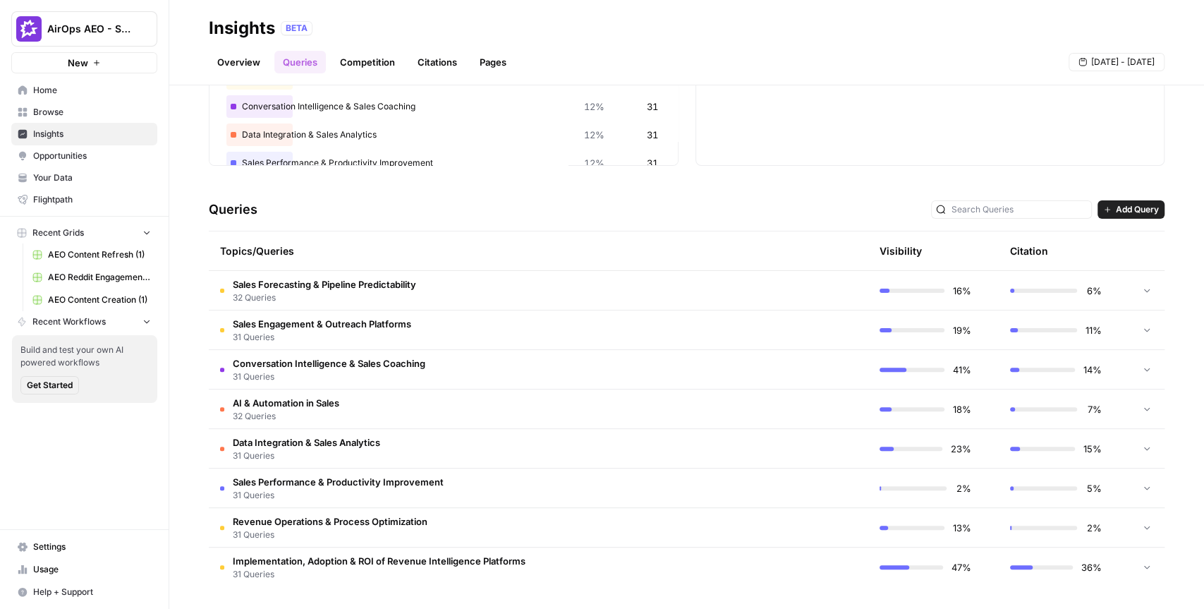
click at [1146, 211] on span "Add Query" at bounding box center [1137, 209] width 43 height 13
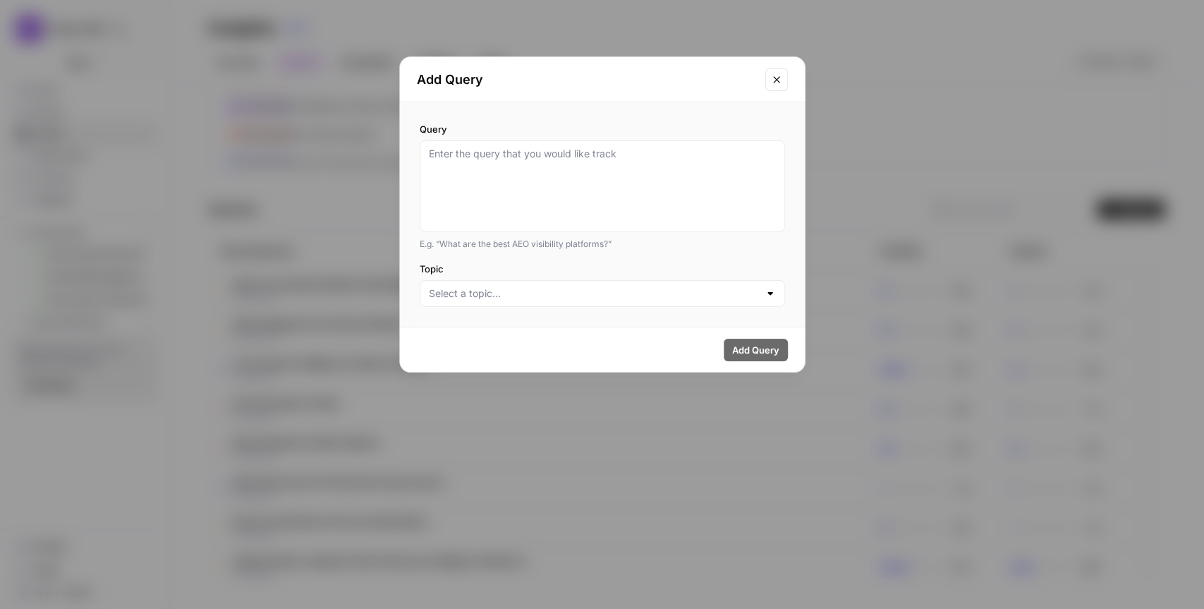
click at [766, 257] on div "Query E.g. “What are the best AEO visibility platforms?” Topic" at bounding box center [602, 214] width 405 height 224
click at [777, 78] on icon "Close modal" at bounding box center [776, 79] width 6 height 6
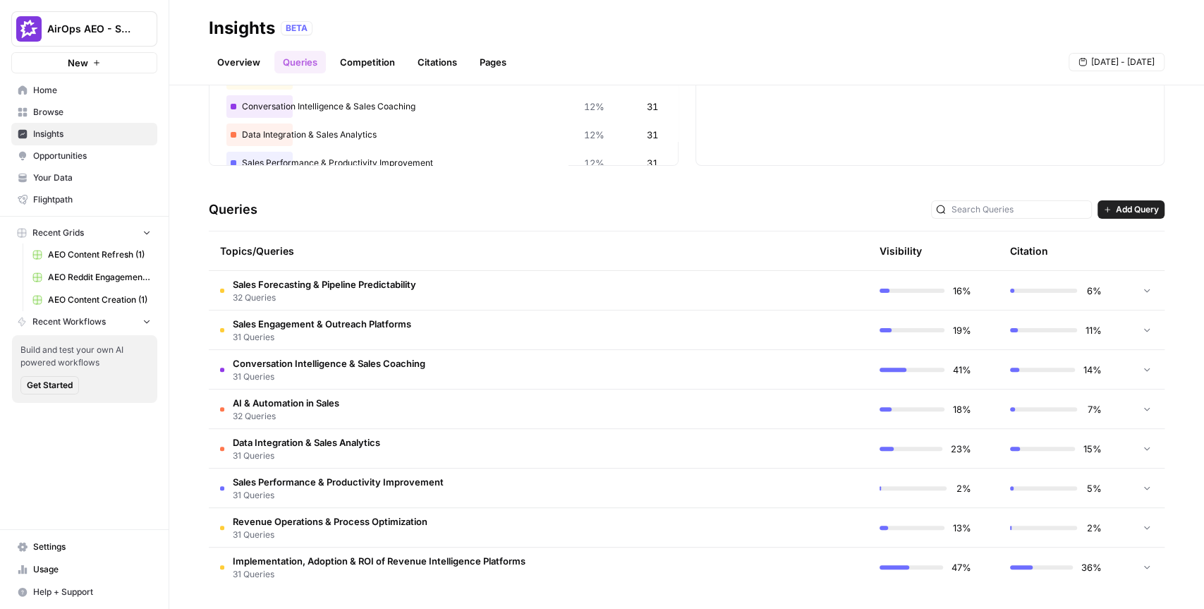
click at [453, 369] on td "Conversation Intelligence & Sales Coaching 31 Queries" at bounding box center [471, 369] width 525 height 39
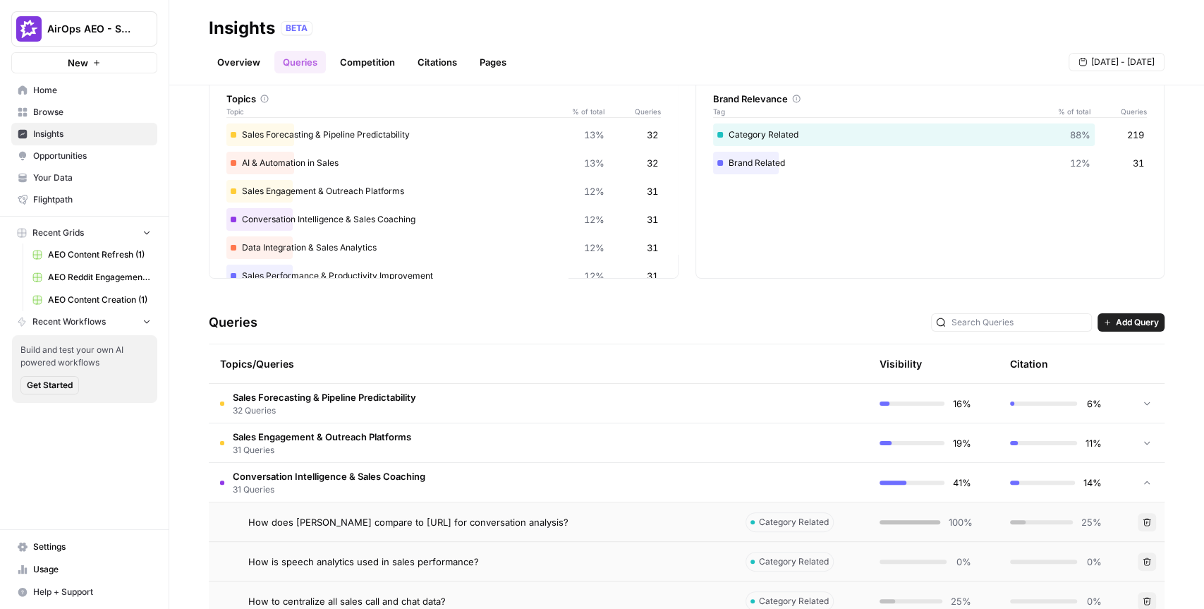
scroll to position [0, 0]
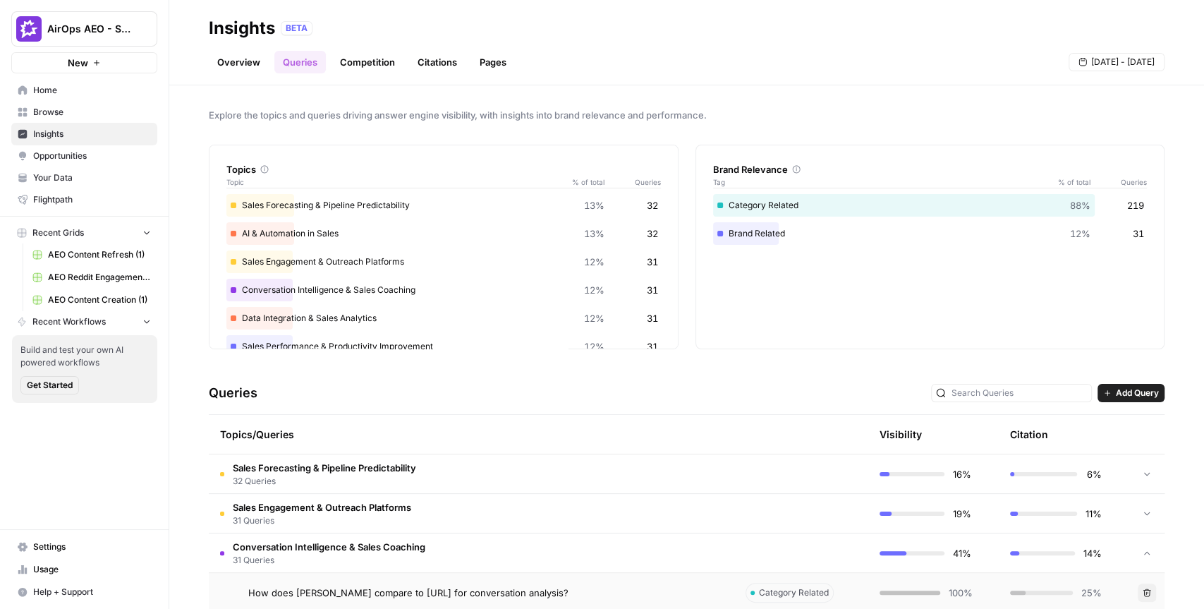
click at [566, 35] on div "Insights BETA" at bounding box center [687, 28] width 956 height 23
click at [129, 42] on button "AirOps AEO - Single Brand (Gong)" at bounding box center [84, 28] width 146 height 35
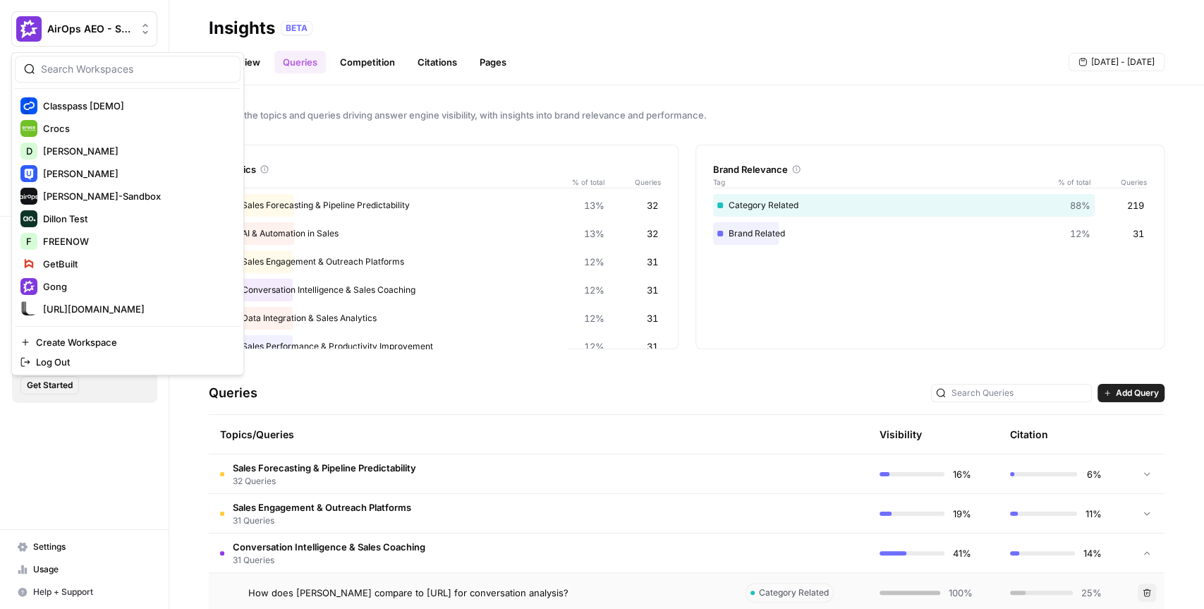
scroll to position [227, 0]
click at [380, 114] on span "Explore the topics and queries driving answer engine visibility, with insights …" at bounding box center [687, 115] width 956 height 14
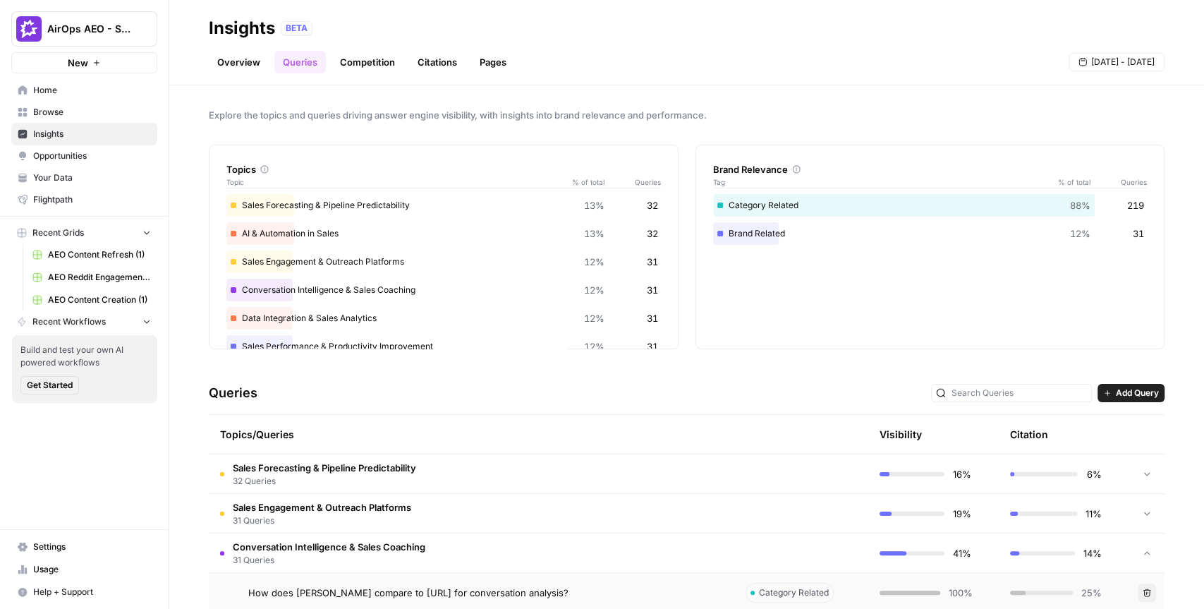
click at [72, 90] on span "Home" at bounding box center [92, 90] width 118 height 13
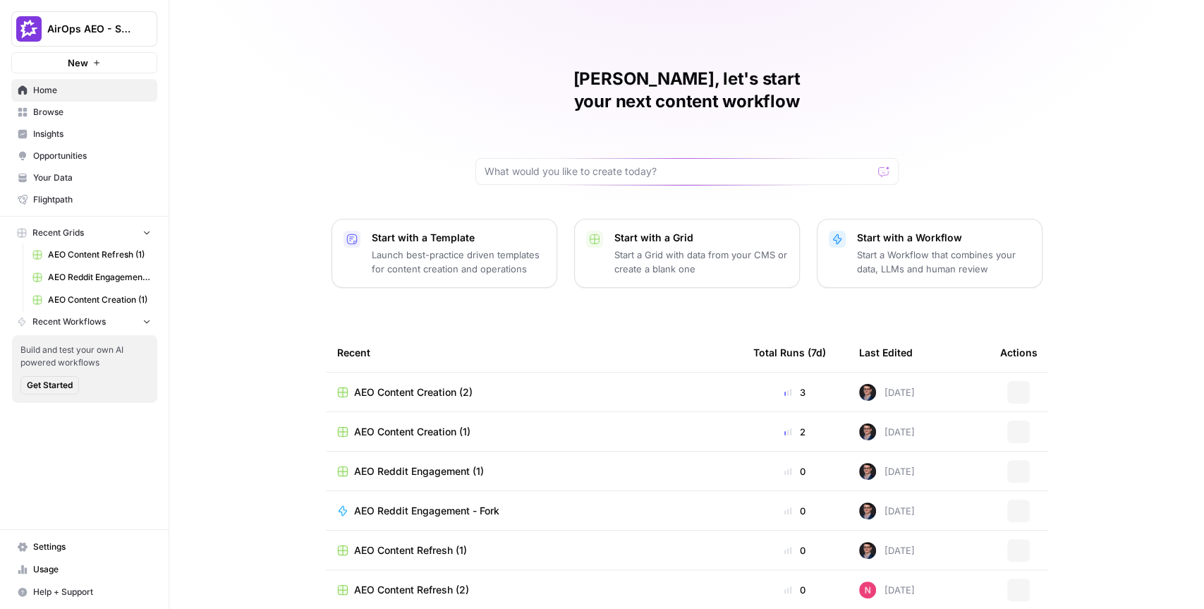
click at [118, 36] on button "AirOps AEO - Single Brand (Gong)" at bounding box center [84, 28] width 146 height 35
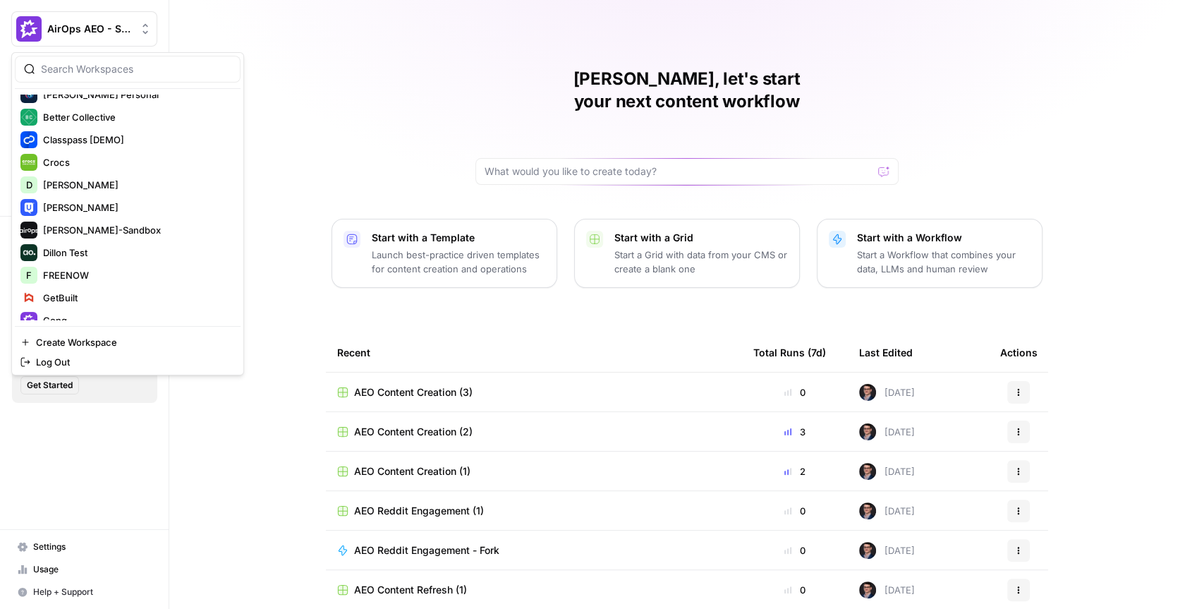
scroll to position [193, 0]
click at [66, 223] on span "[PERSON_NAME]-Sandbox" at bounding box center [136, 228] width 186 height 14
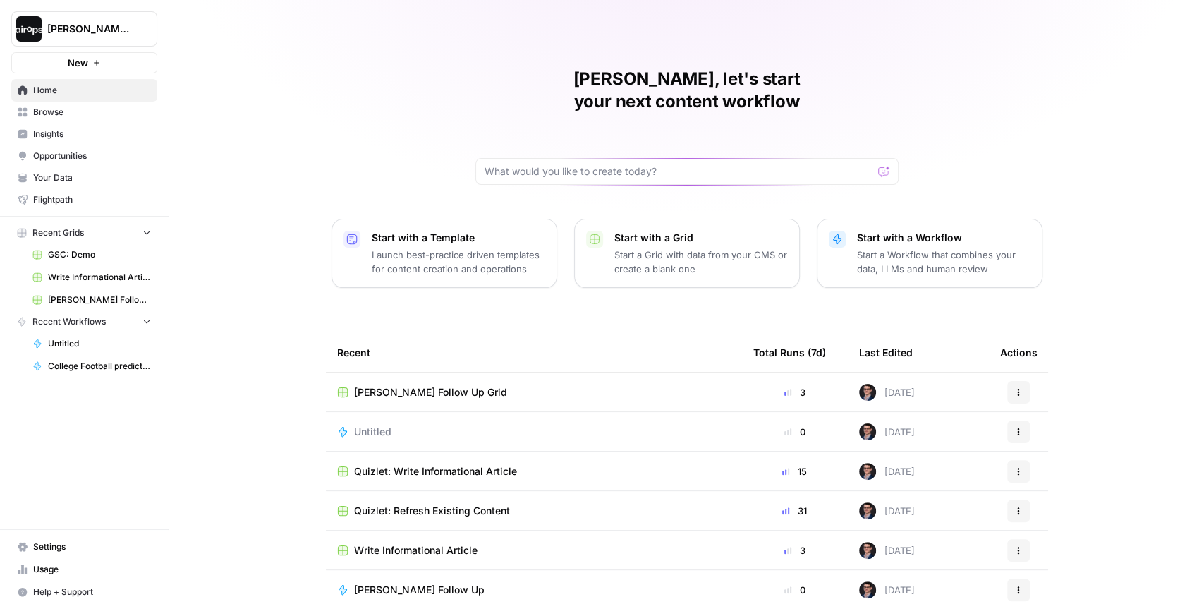
scroll to position [39, 0]
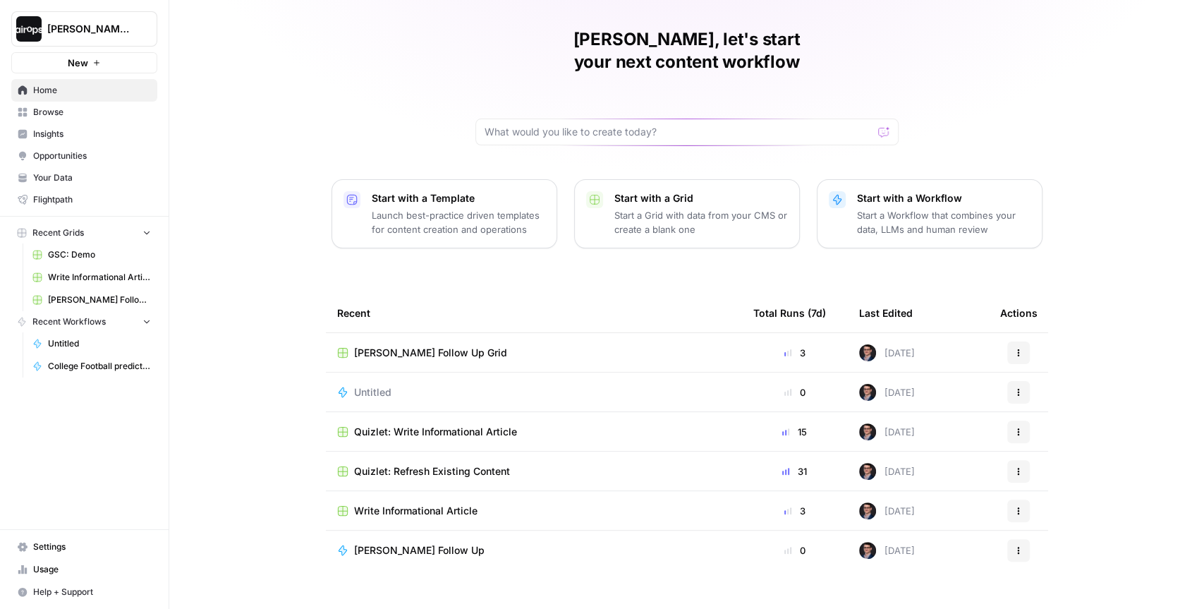
click at [434, 464] on span "Quizlet: Refresh Existing Content" at bounding box center [432, 471] width 156 height 14
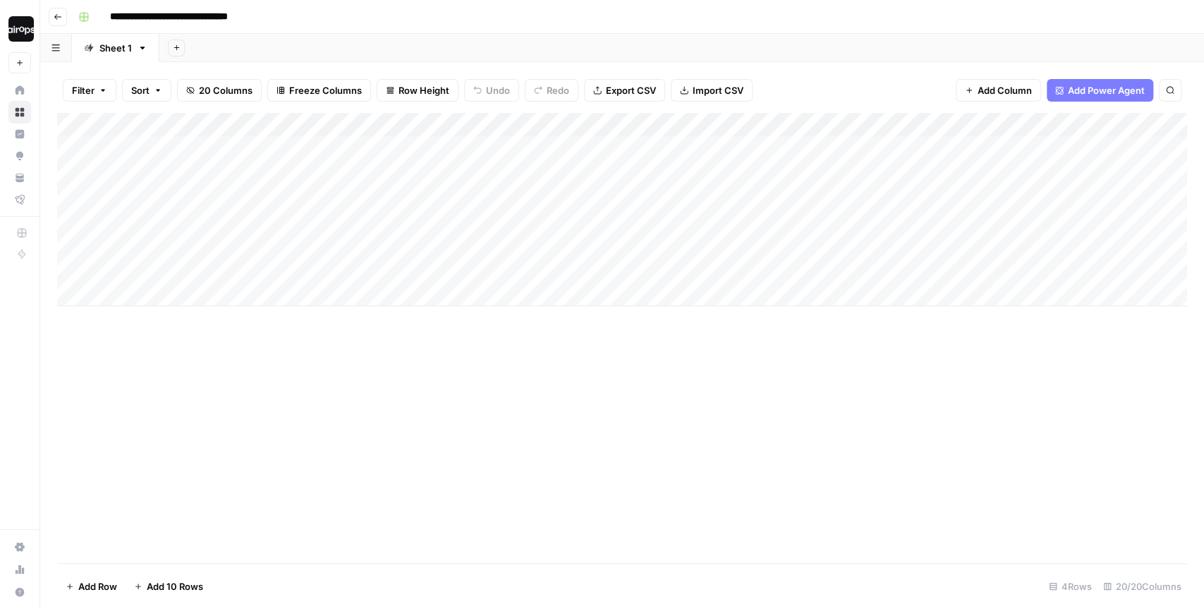
drag, startPoint x: 303, startPoint y: 158, endPoint x: 286, endPoint y: 264, distance: 107.7
click at [286, 264] on div "Add Column" at bounding box center [622, 209] width 1130 height 193
click at [255, 320] on div "Add Column" at bounding box center [622, 338] width 1130 height 450
click at [303, 298] on div "Add Column" at bounding box center [622, 209] width 1130 height 193
click at [283, 295] on div "Add Column" at bounding box center [622, 228] width 1130 height 230
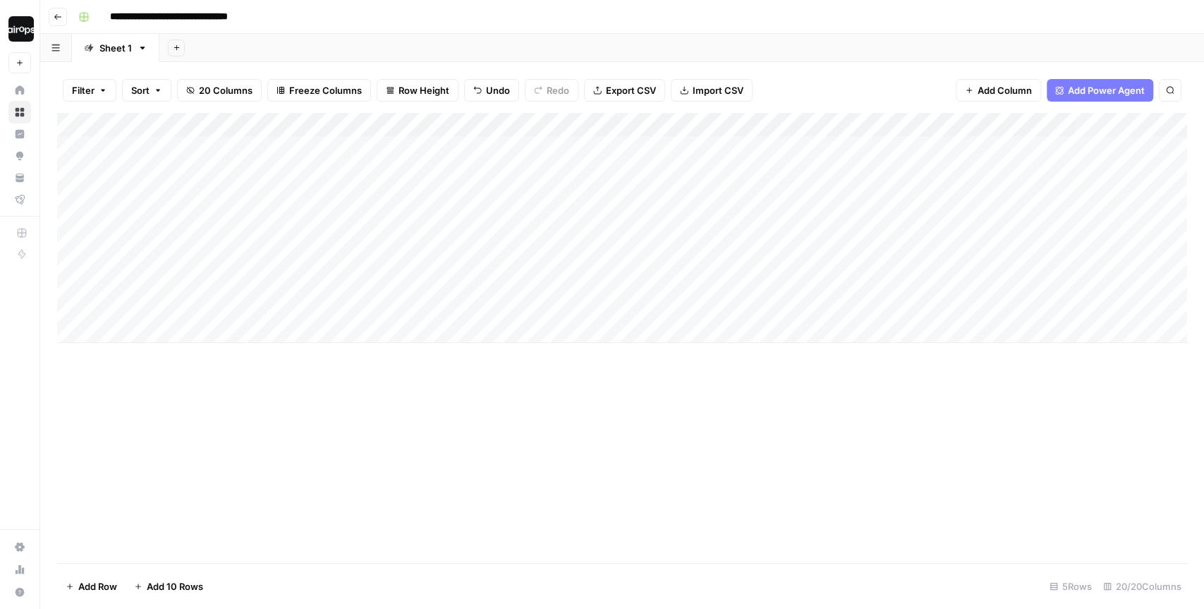
drag, startPoint x: 319, startPoint y: 161, endPoint x: 313, endPoint y: 276, distance: 115.1
click at [313, 276] on div "Add Column" at bounding box center [622, 228] width 1130 height 230
click at [289, 295] on div "Add Column" at bounding box center [622, 228] width 1130 height 230
drag, startPoint x: 472, startPoint y: 154, endPoint x: 453, endPoint y: 268, distance: 115.9
click at [453, 268] on div "Add Column" at bounding box center [622, 228] width 1130 height 230
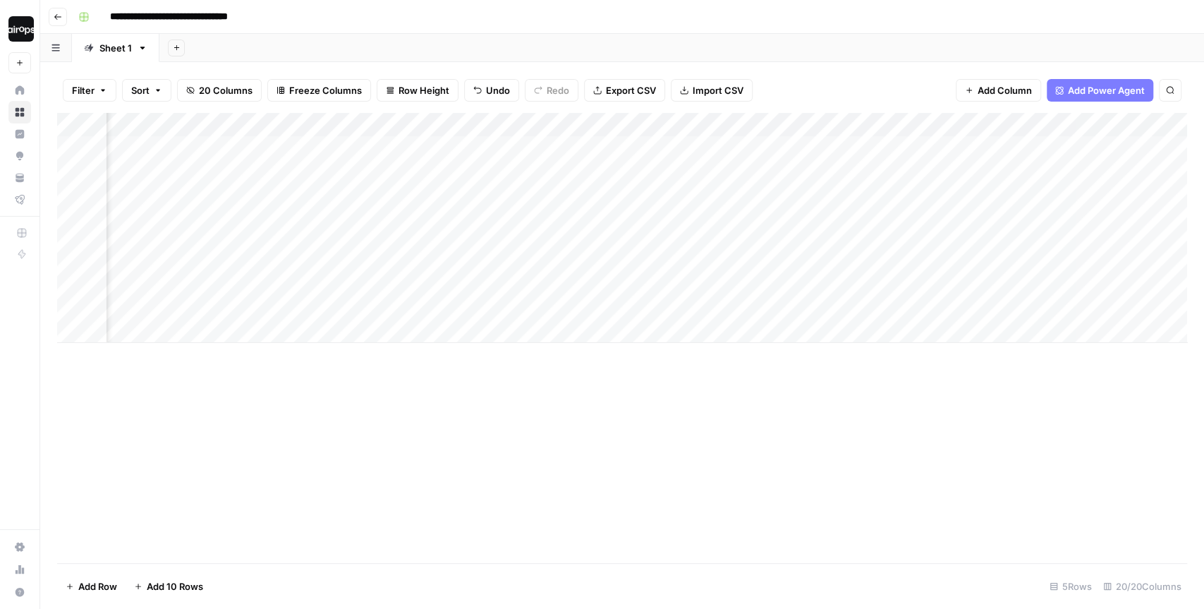
scroll to position [0, 819]
drag, startPoint x: 341, startPoint y: 163, endPoint x: 341, endPoint y: 277, distance: 114.2
click at [341, 277] on div "Add Column" at bounding box center [622, 228] width 1130 height 230
click at [545, 219] on div "Add Column" at bounding box center [622, 228] width 1130 height 230
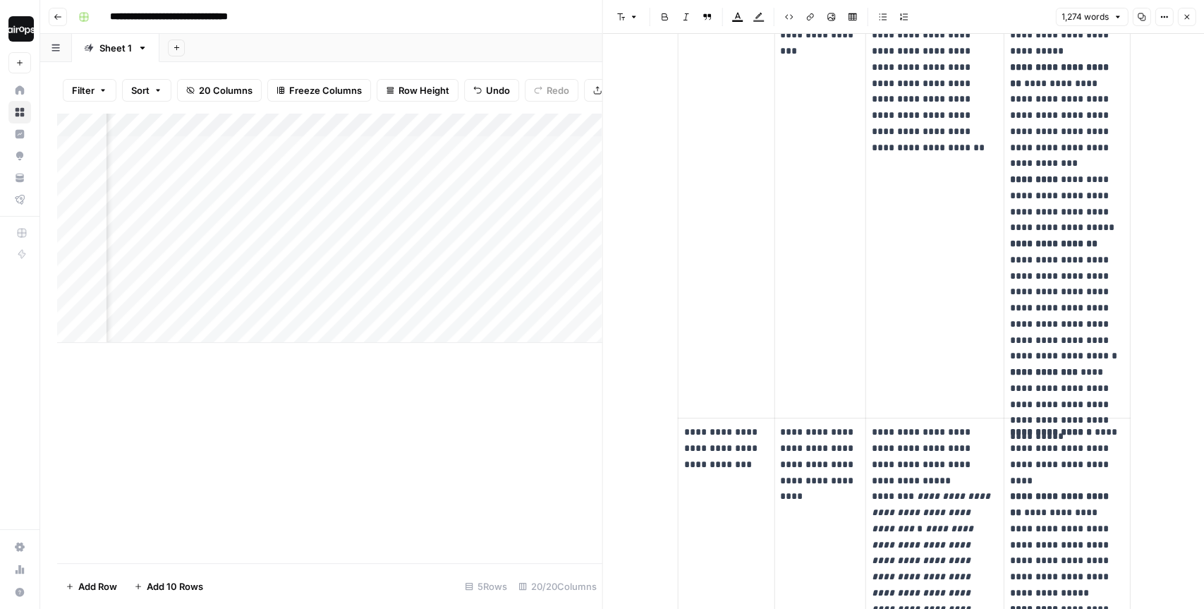
scroll to position [451, 0]
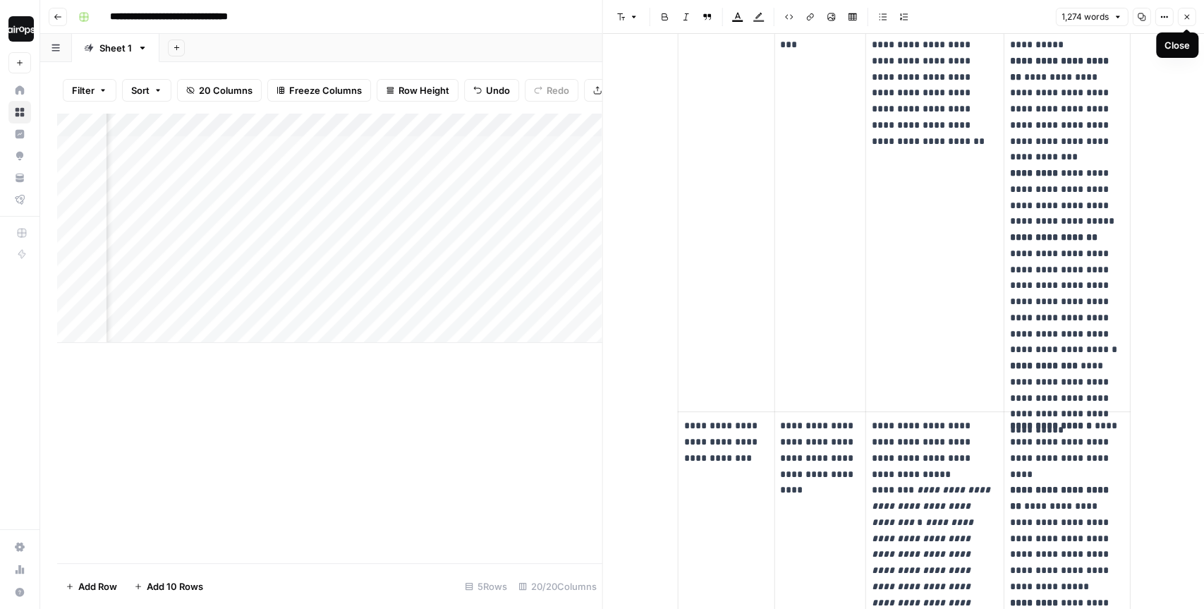
click at [1185, 18] on icon "button" at bounding box center [1186, 17] width 8 height 8
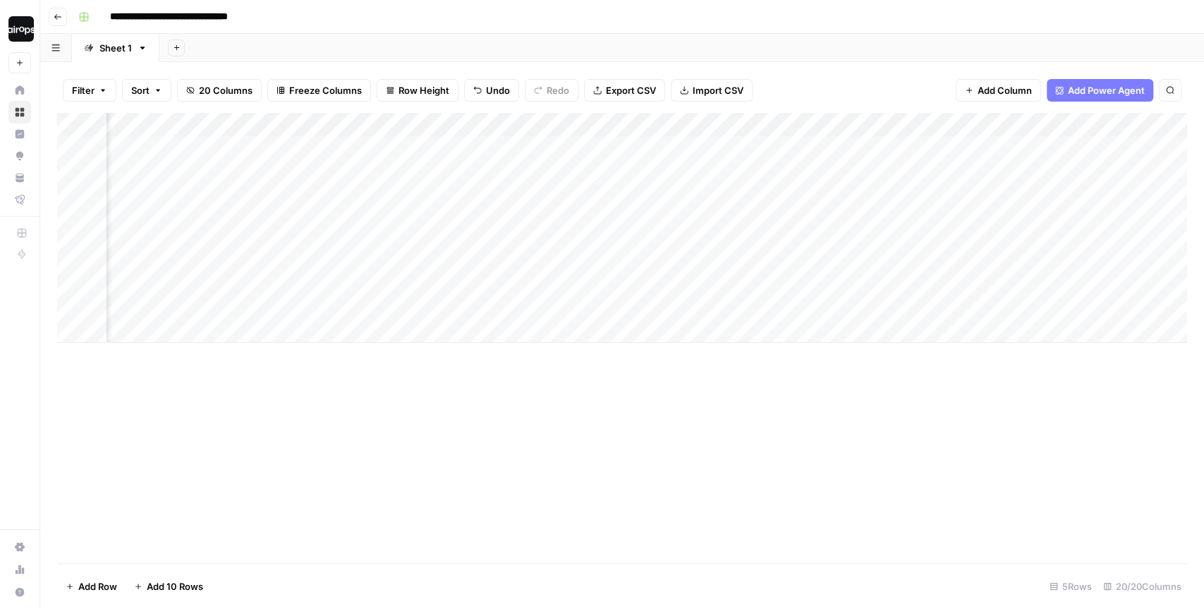
scroll to position [0, 1367]
drag, startPoint x: 644, startPoint y: 157, endPoint x: 617, endPoint y: 263, distance: 109.8
click at [617, 263] on div "Add Column" at bounding box center [622, 228] width 1130 height 230
click at [718, 185] on div "Add Column" at bounding box center [622, 228] width 1130 height 230
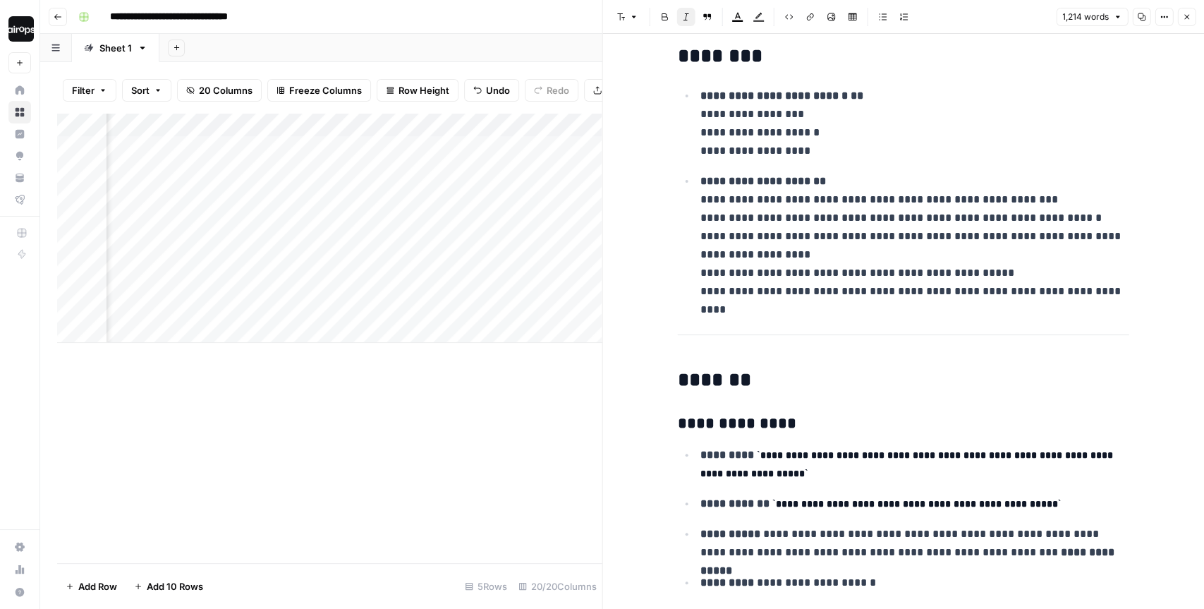
scroll to position [14, 0]
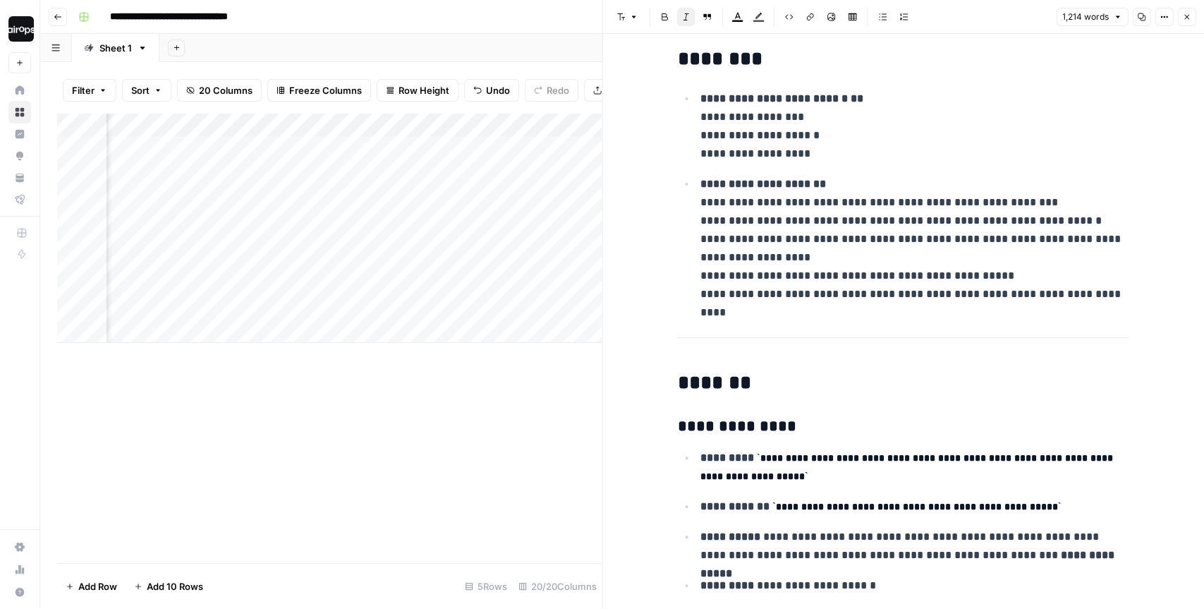
click at [1186, 18] on icon "button" at bounding box center [1186, 17] width 8 height 8
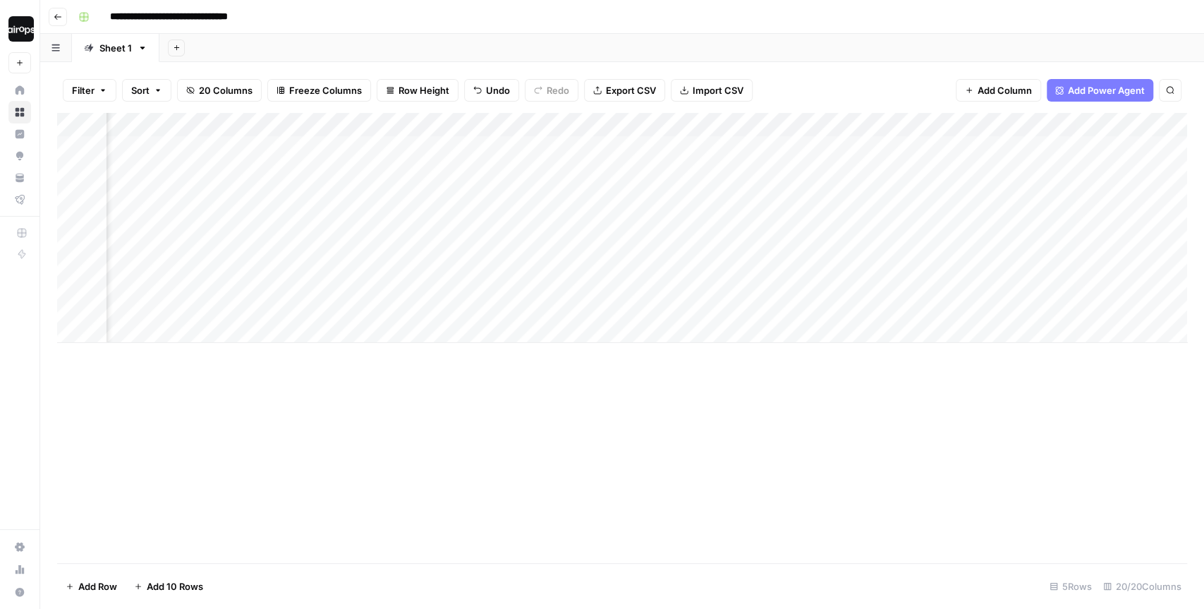
scroll to position [0, 1729]
drag, startPoint x: 827, startPoint y: 165, endPoint x: 807, endPoint y: 274, distance: 110.4
click at [807, 274] on div "Add Column" at bounding box center [622, 228] width 1130 height 230
click at [848, 185] on div "Add Column" at bounding box center [622, 228] width 1130 height 230
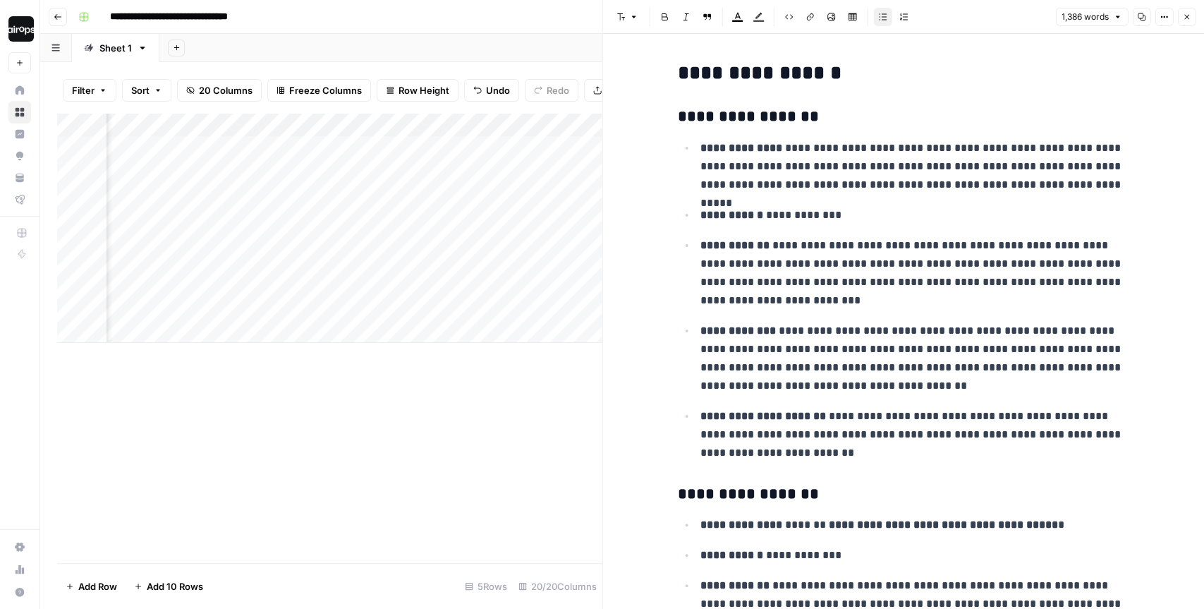
click at [1187, 17] on icon "button" at bounding box center [1186, 17] width 5 height 5
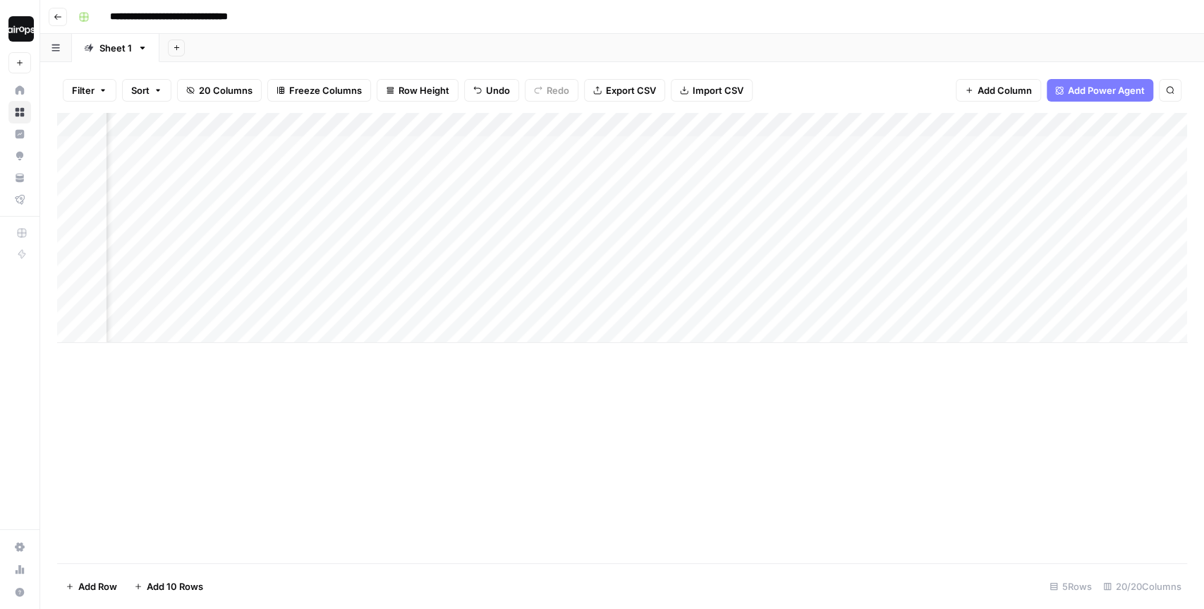
scroll to position [0, 1944]
drag, startPoint x: 790, startPoint y: 166, endPoint x: 781, endPoint y: 264, distance: 97.7
click at [781, 264] on div "Add Column" at bounding box center [622, 228] width 1130 height 230
click at [957, 183] on div "Add Column" at bounding box center [622, 228] width 1130 height 230
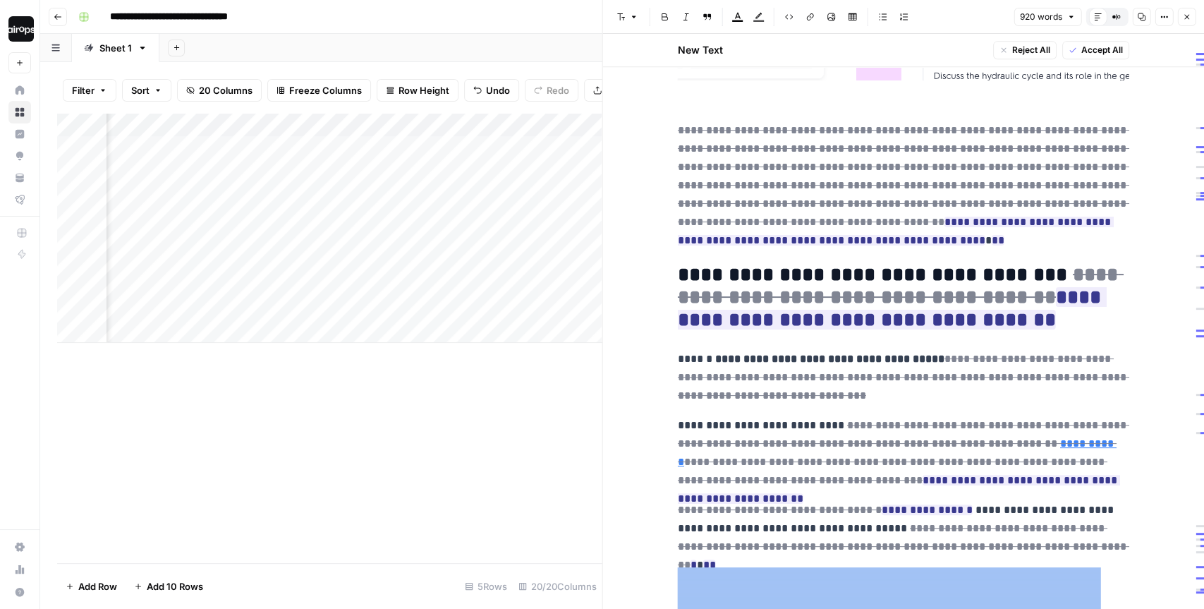
scroll to position [506, 0]
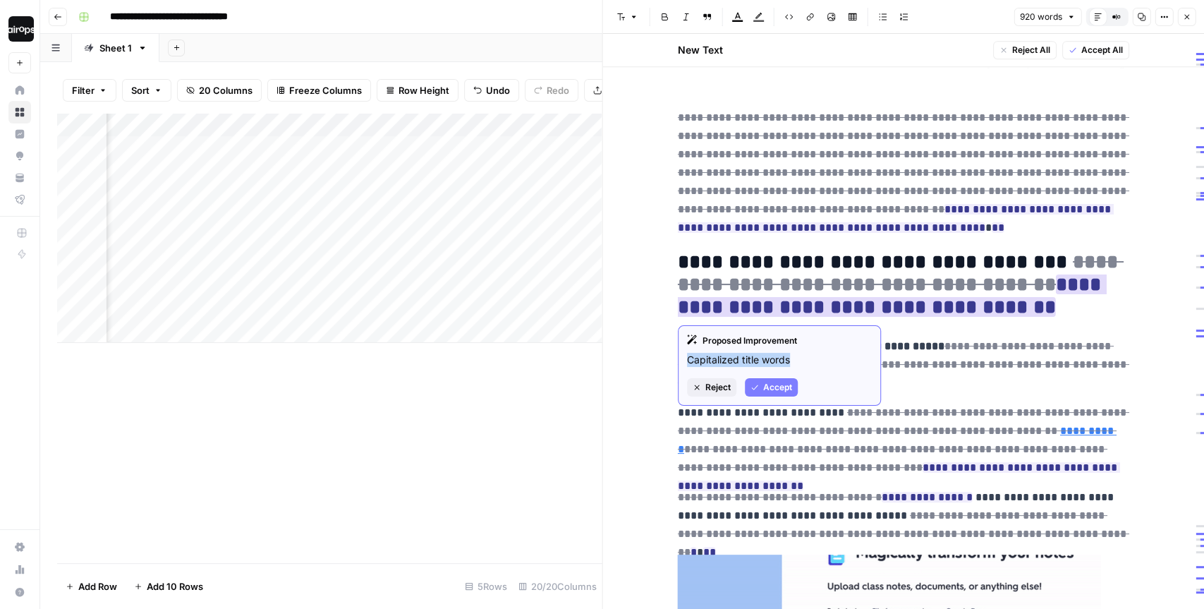
drag, startPoint x: 688, startPoint y: 359, endPoint x: 792, endPoint y: 361, distance: 103.7
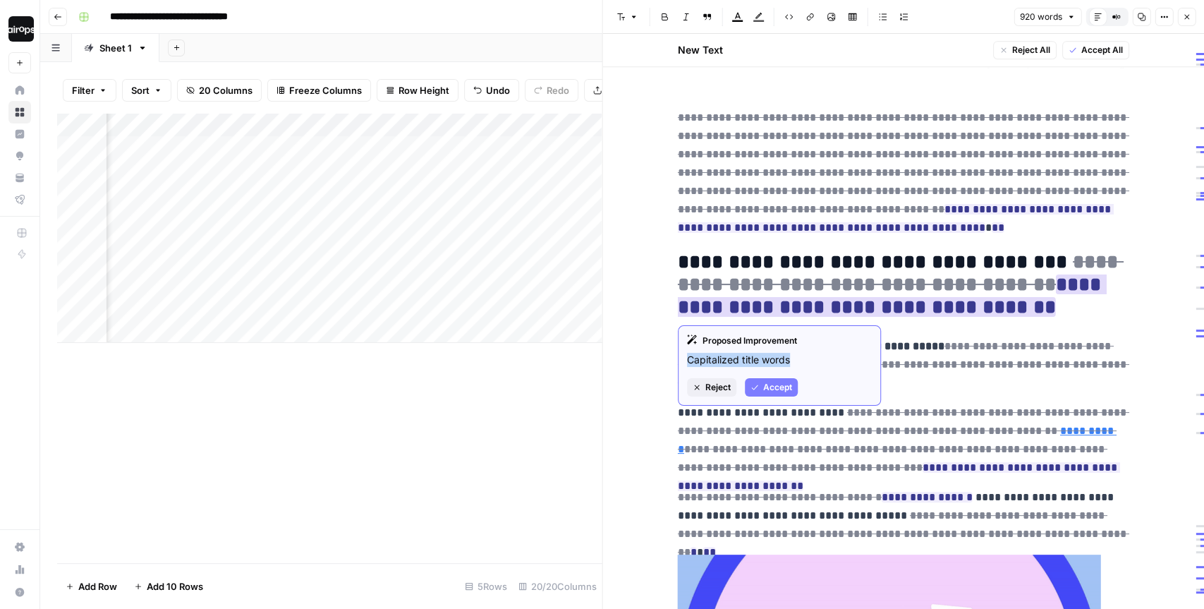
click at [791, 360] on p "Capitalized title words" at bounding box center [779, 360] width 185 height 14
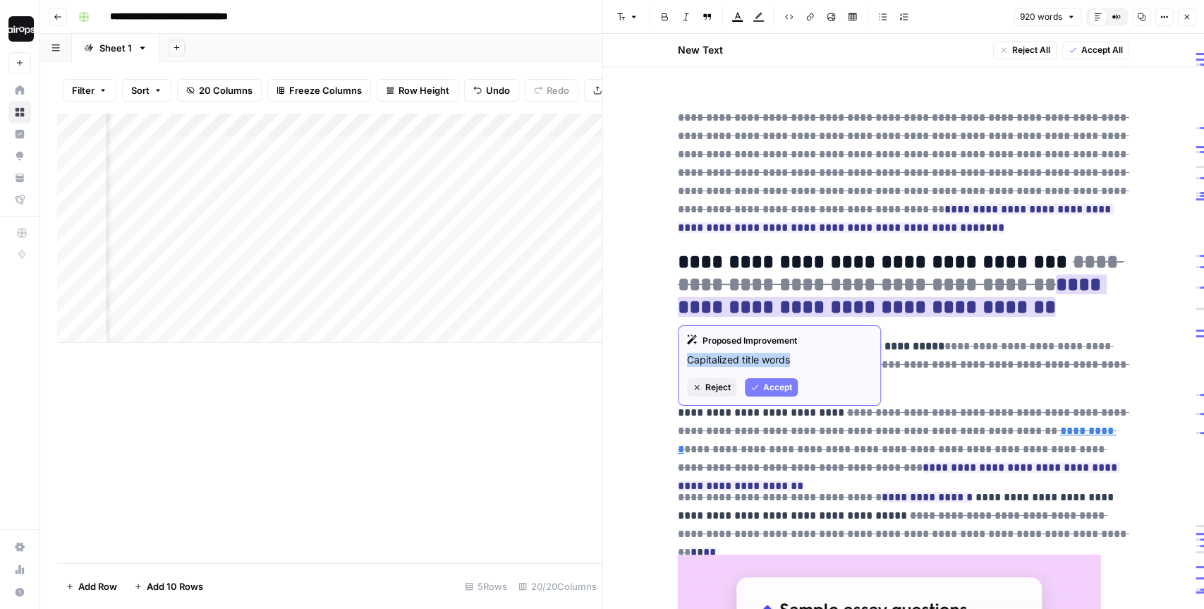
click at [766, 384] on span "Accept" at bounding box center [777, 387] width 29 height 13
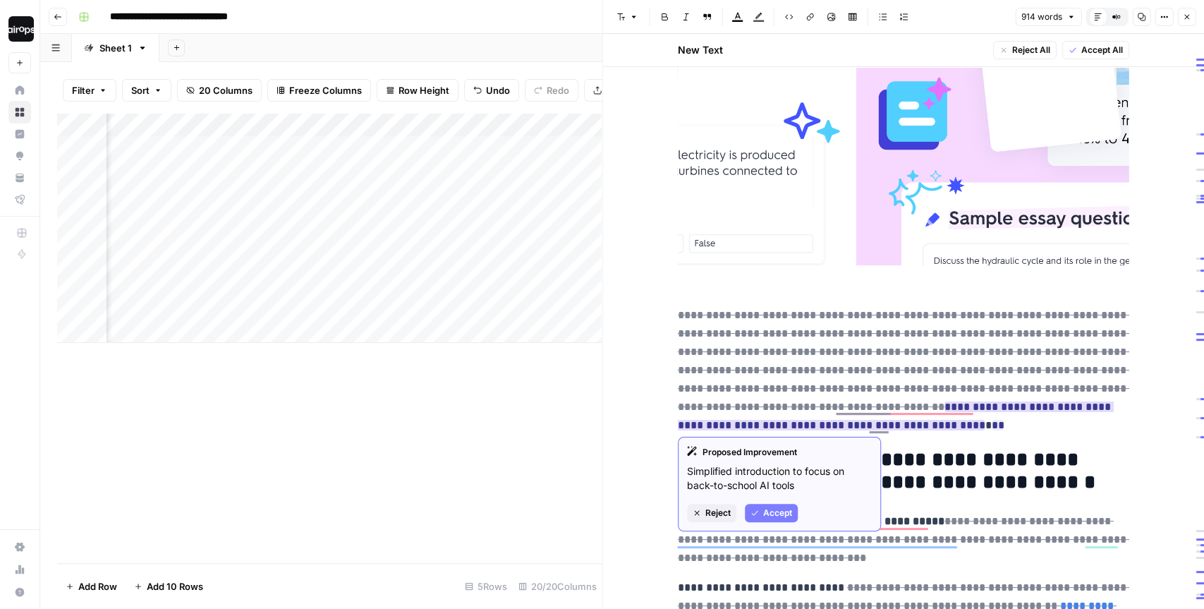
scroll to position [0, 0]
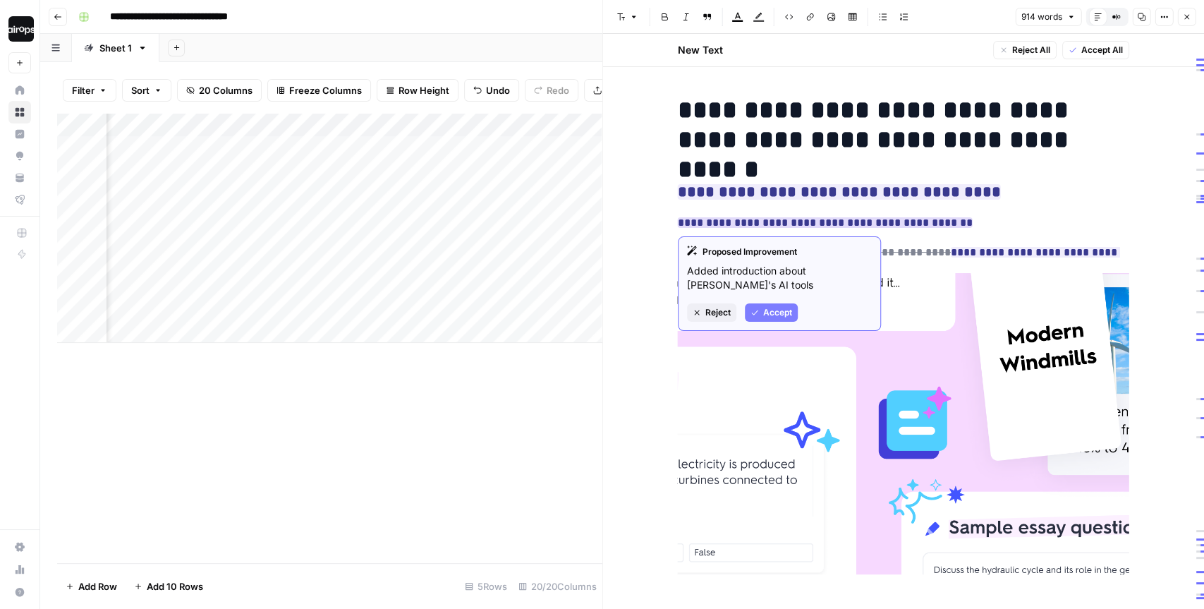
click at [713, 310] on span "Reject" at bounding box center [717, 312] width 25 height 13
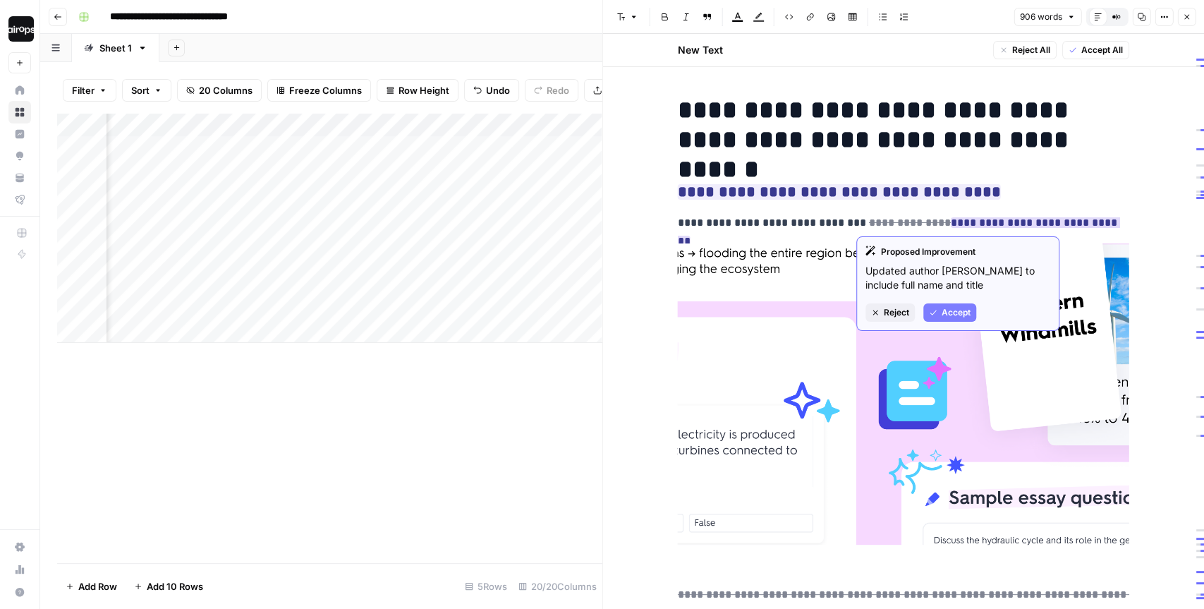
click at [901, 310] on span "Reject" at bounding box center [896, 312] width 25 height 13
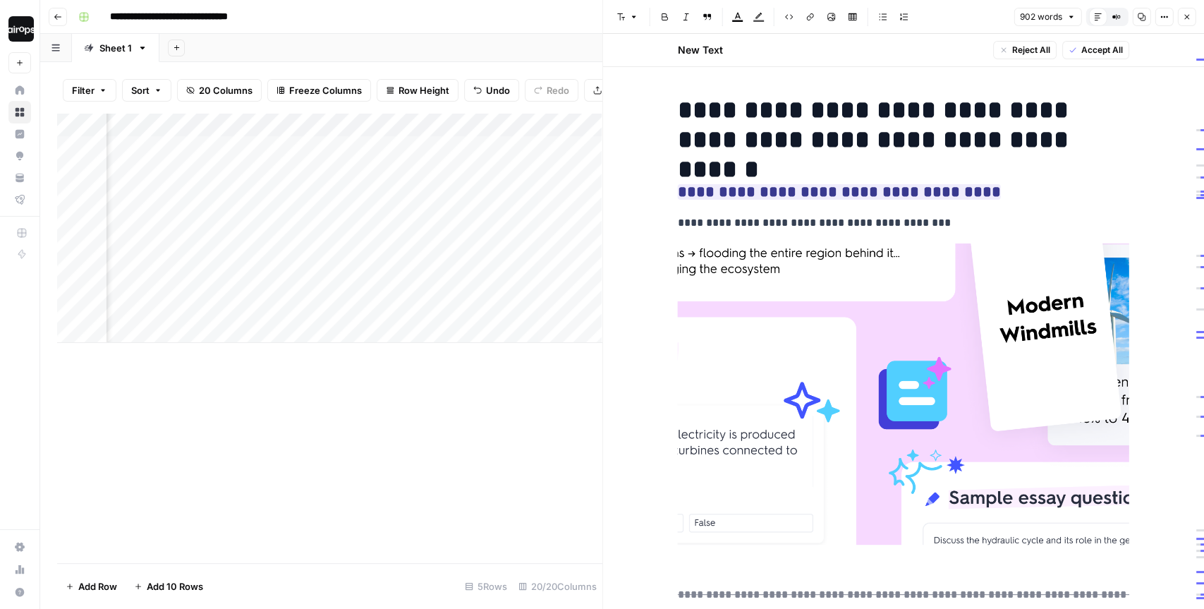
click at [1186, 16] on icon "button" at bounding box center [1186, 17] width 5 height 5
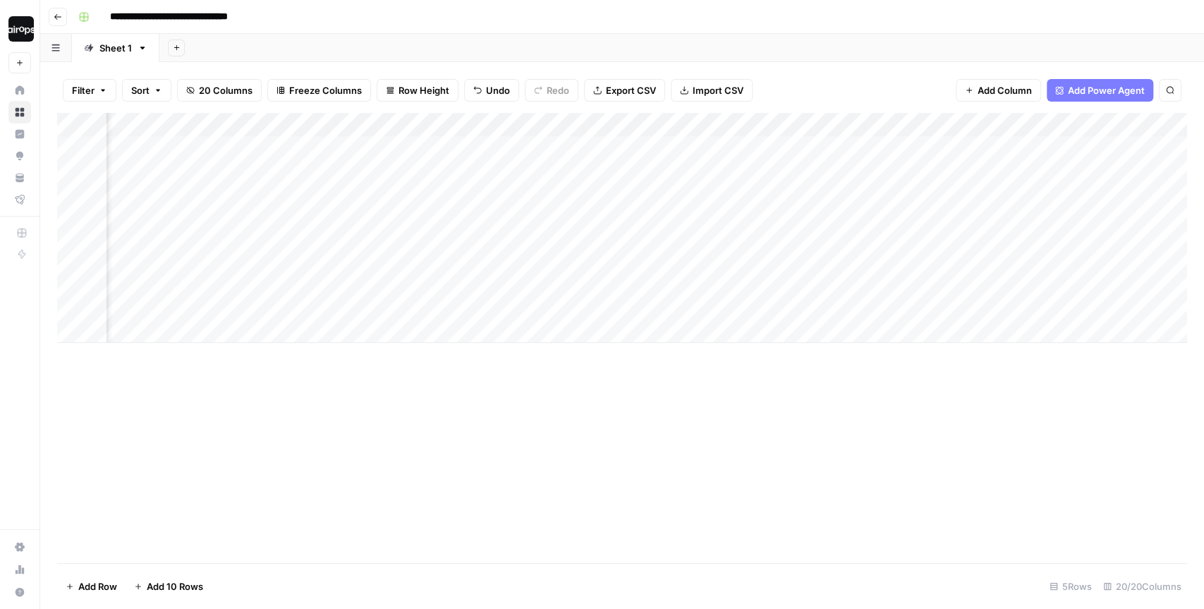
click at [896, 73] on div "Filter Sort 20 Columns Freeze Columns Row Height Undo Redo Export CSV Import CS…" at bounding box center [622, 90] width 1130 height 45
click at [1152, 123] on span "Add Column" at bounding box center [1154, 124] width 49 height 13
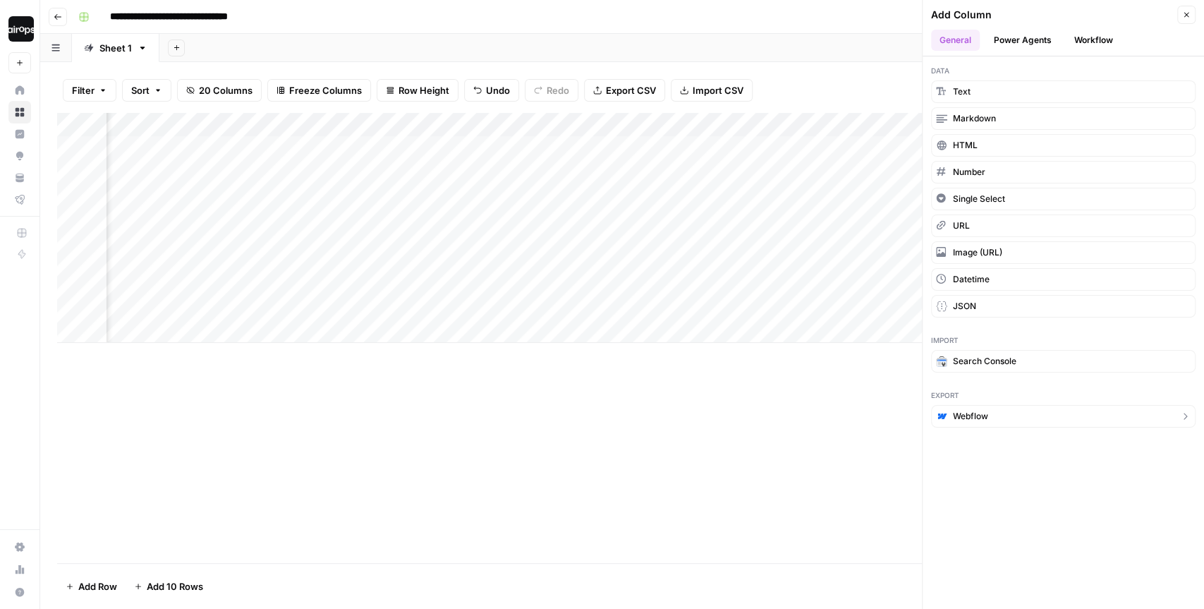
click at [966, 412] on span "Webflow" at bounding box center [970, 416] width 35 height 13
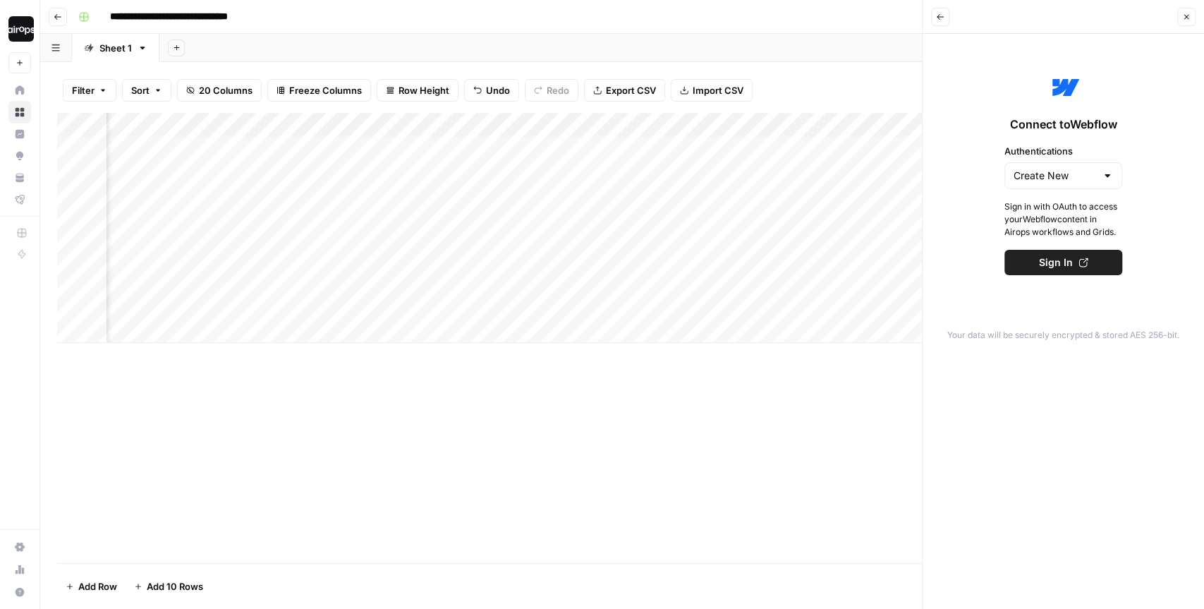
click at [941, 15] on icon "button" at bounding box center [940, 17] width 8 height 8
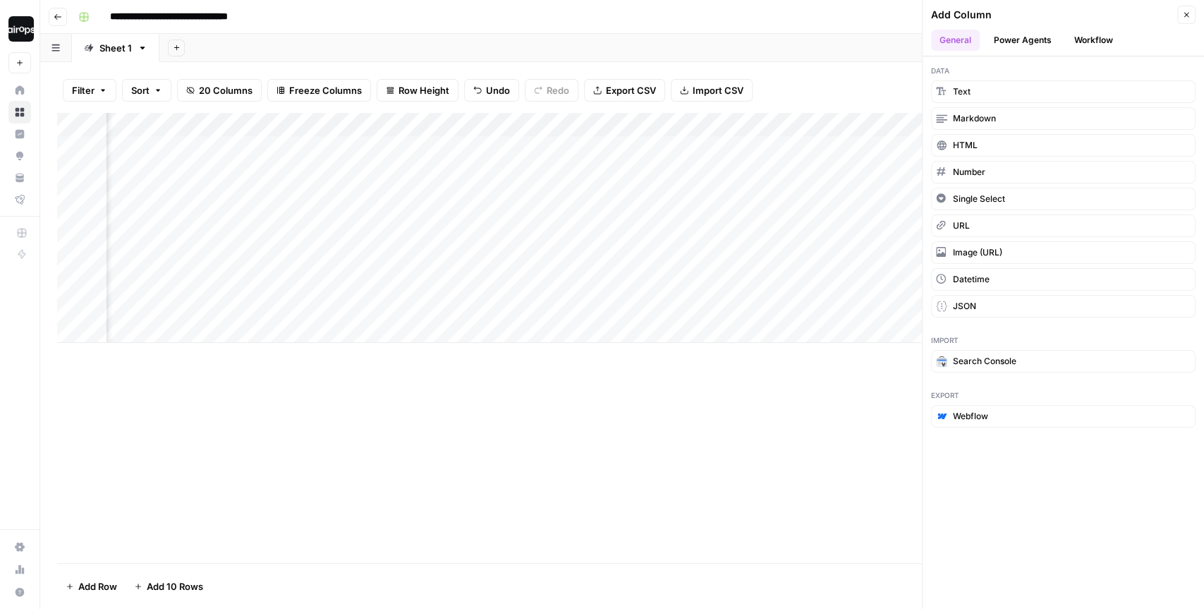
click at [1190, 18] on icon "button" at bounding box center [1186, 15] width 8 height 8
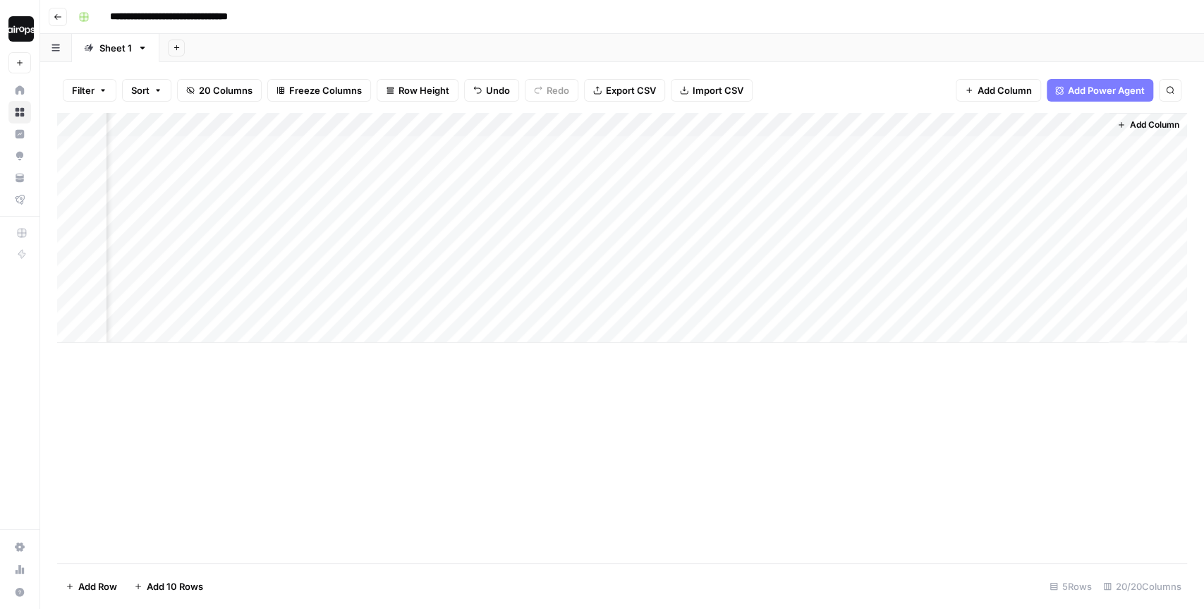
drag, startPoint x: 1140, startPoint y: 152, endPoint x: 1139, endPoint y: 245, distance: 92.4
click at [1140, 245] on div "Add Column" at bounding box center [1148, 227] width 78 height 229
click at [1143, 128] on span "Add Column" at bounding box center [1154, 124] width 49 height 13
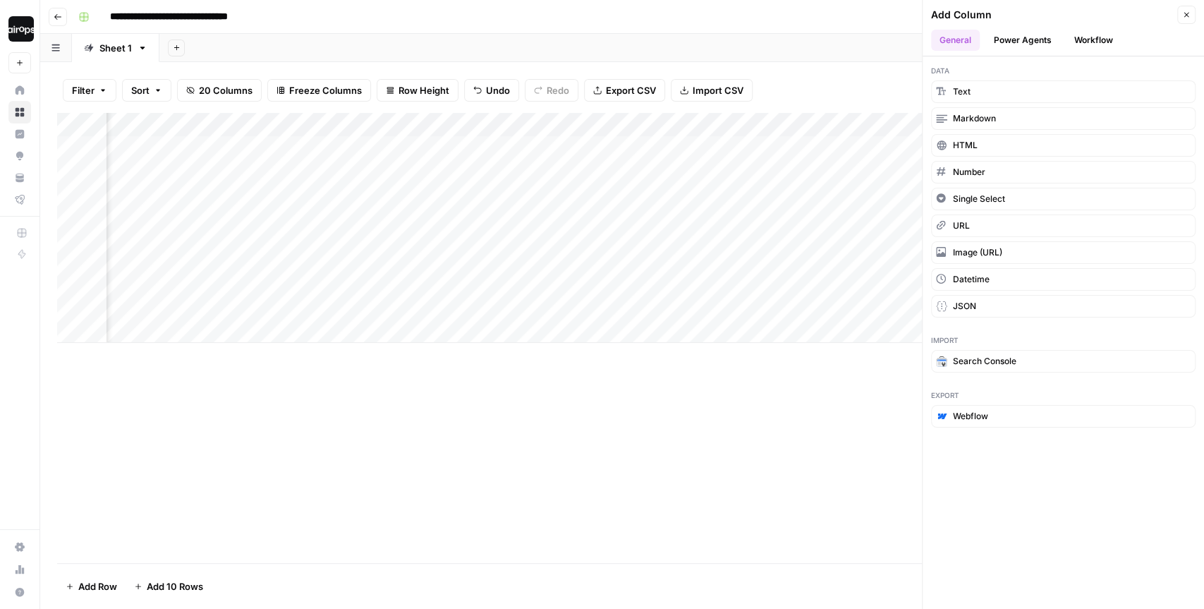
click at [1163, 13] on div "Add Column" at bounding box center [1052, 15] width 242 height 14
click at [1187, 14] on icon "button" at bounding box center [1186, 15] width 8 height 8
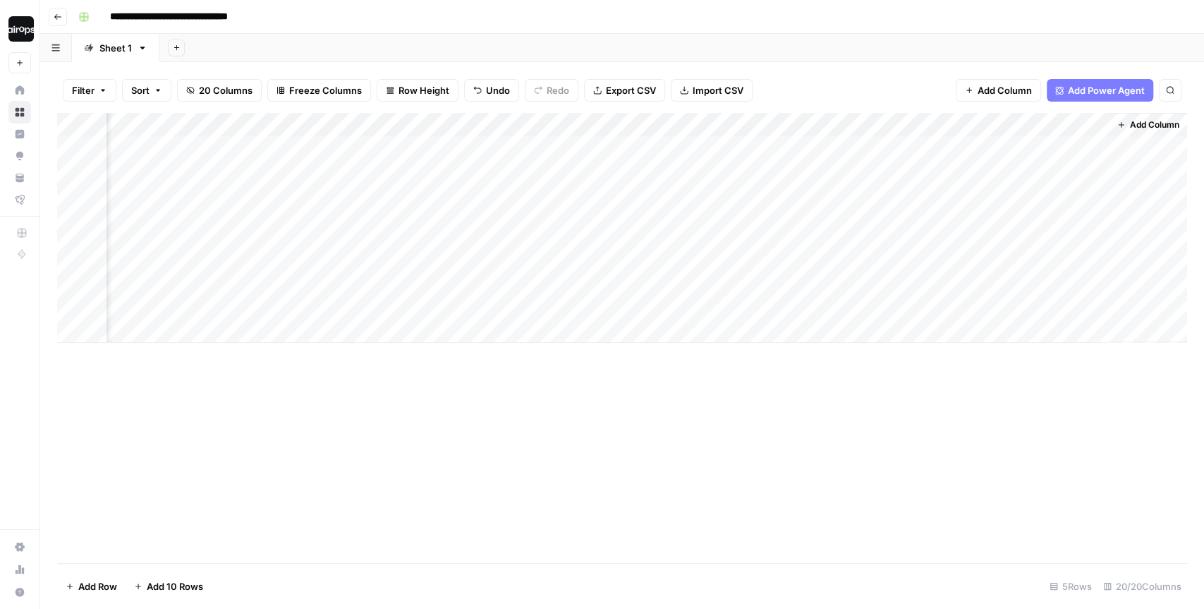
click at [1016, 44] on div "Add Sheet" at bounding box center [681, 48] width 1044 height 28
click at [765, 80] on div "Filter Sort 20 Columns Freeze Columns Row Height Undo Redo Export CSV Import CS…" at bounding box center [622, 90] width 1130 height 45
click at [456, 73] on div "Filter Sort 20 Columns Freeze Columns Row Height Undo Redo Export CSV Import CS…" at bounding box center [622, 90] width 1130 height 45
click at [496, 47] on div "Add Sheet" at bounding box center [681, 48] width 1044 height 28
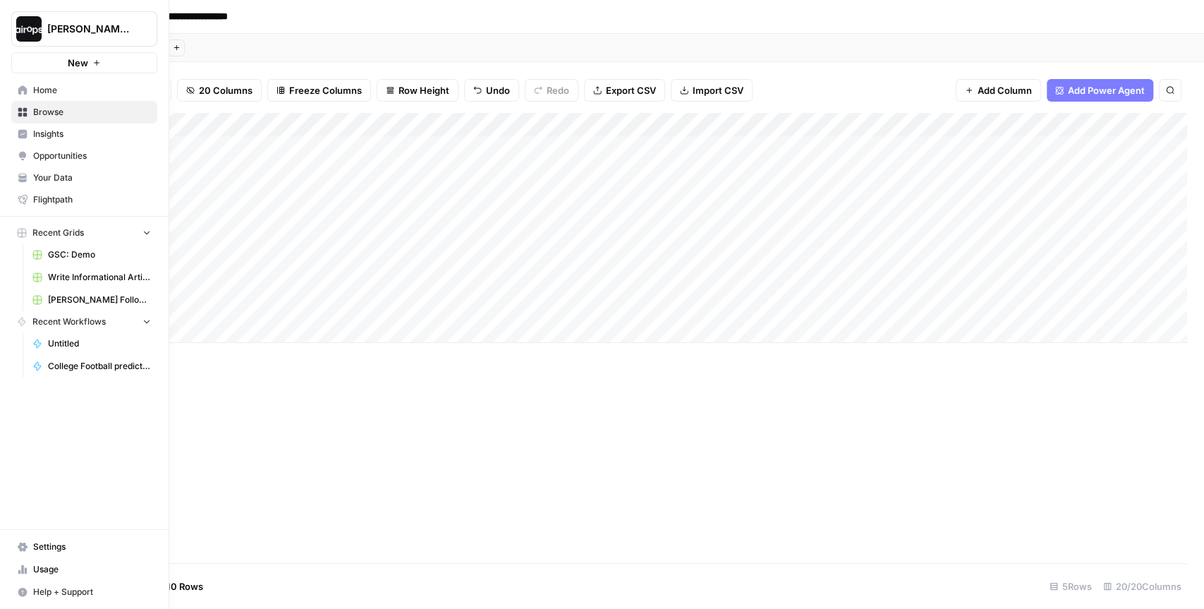
click at [44, 178] on span "Your Data" at bounding box center [92, 177] width 118 height 13
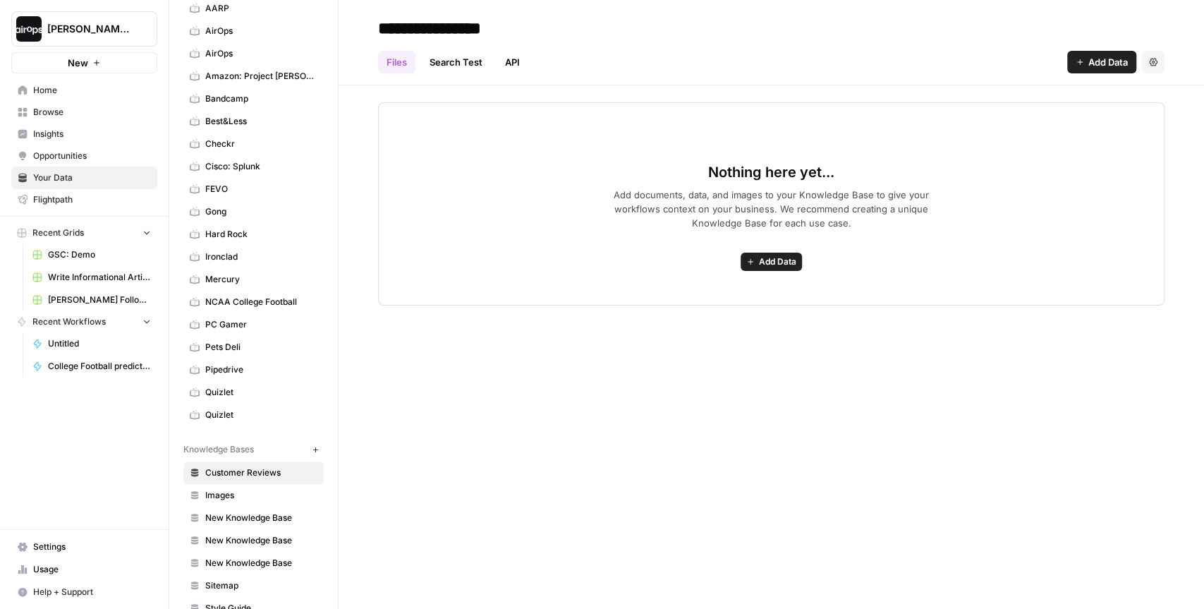
scroll to position [115, 0]
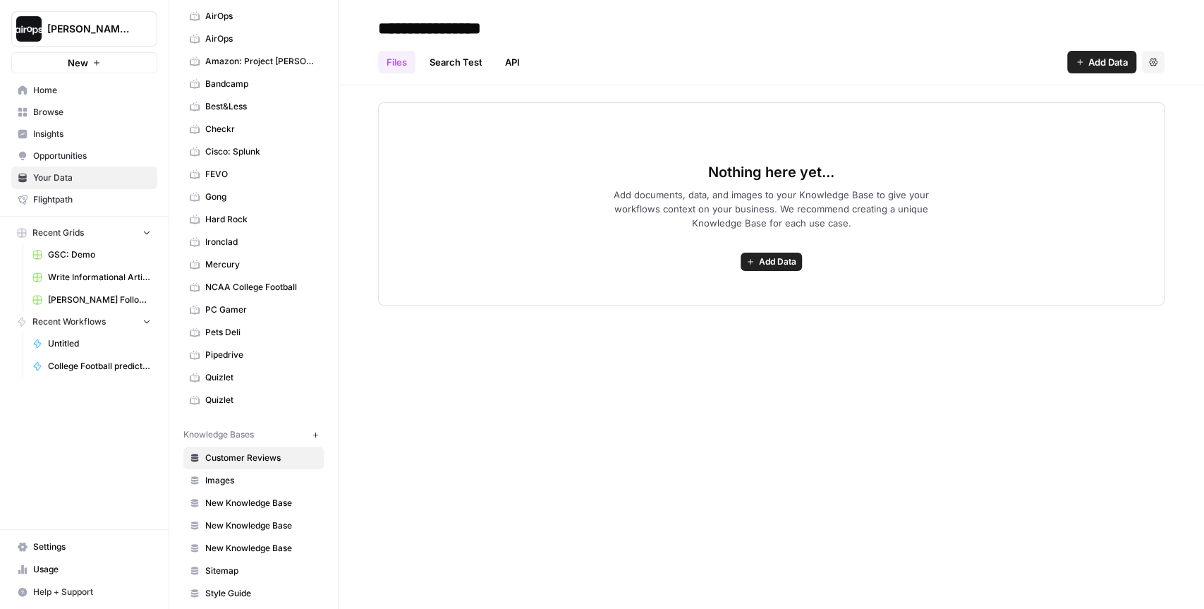
click at [769, 258] on span "Add Data" at bounding box center [777, 261] width 37 height 13
click at [472, 169] on div "Nothing here yet... Add documents, data, and images to your Knowledge Base to g…" at bounding box center [771, 203] width 786 height 203
click at [65, 97] on link "Home" at bounding box center [84, 90] width 146 height 23
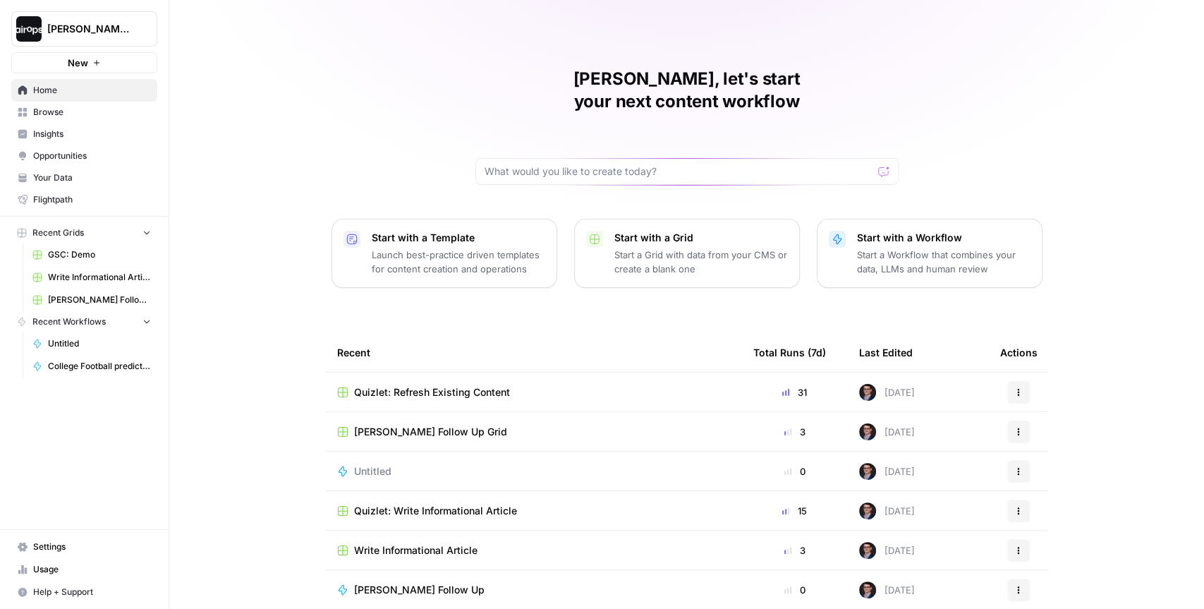
click at [455, 504] on span "Quizlet: Write Informational Article" at bounding box center [435, 511] width 163 height 14
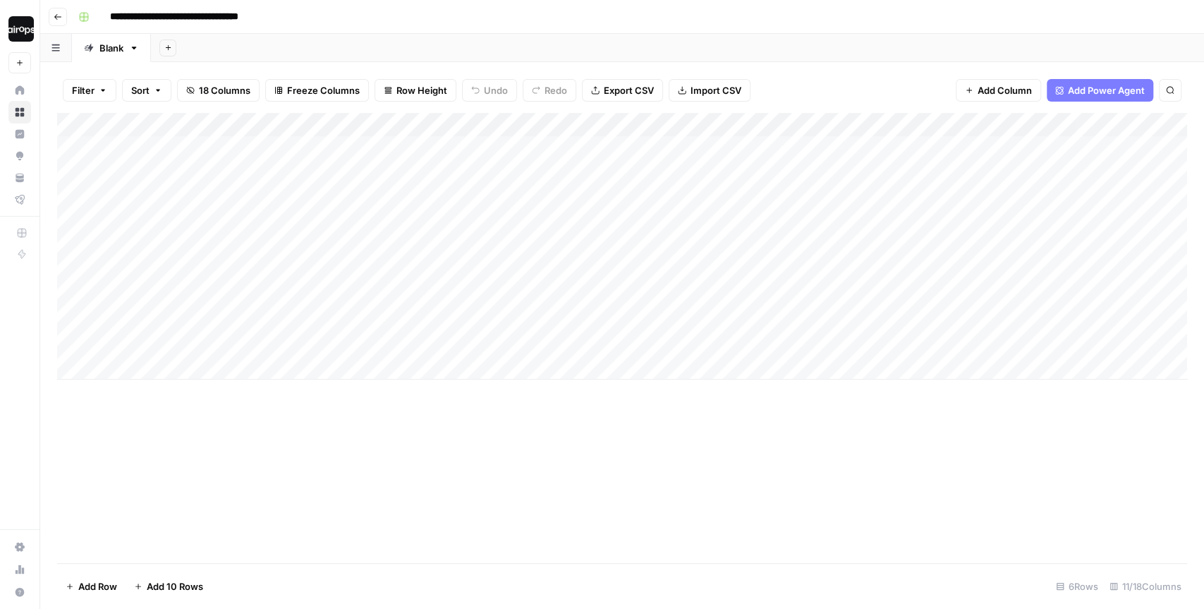
click at [519, 40] on div "Add Sheet" at bounding box center [677, 48] width 1053 height 28
click at [477, 125] on div "Add Column" at bounding box center [622, 246] width 1130 height 267
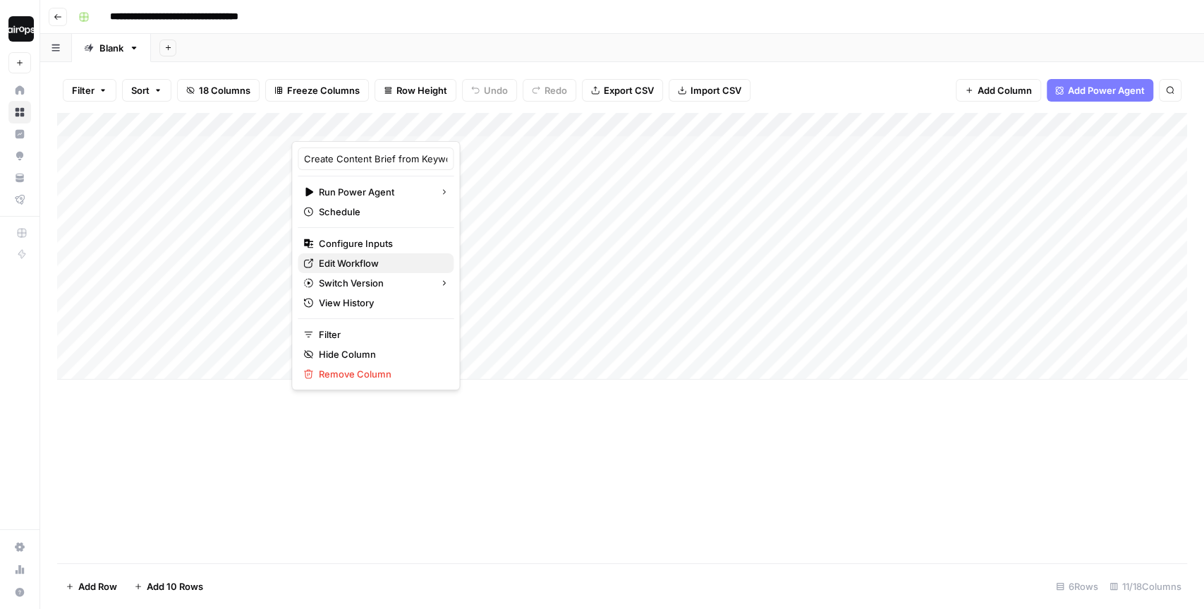
click at [365, 263] on span "Edit Workflow" at bounding box center [380, 263] width 123 height 14
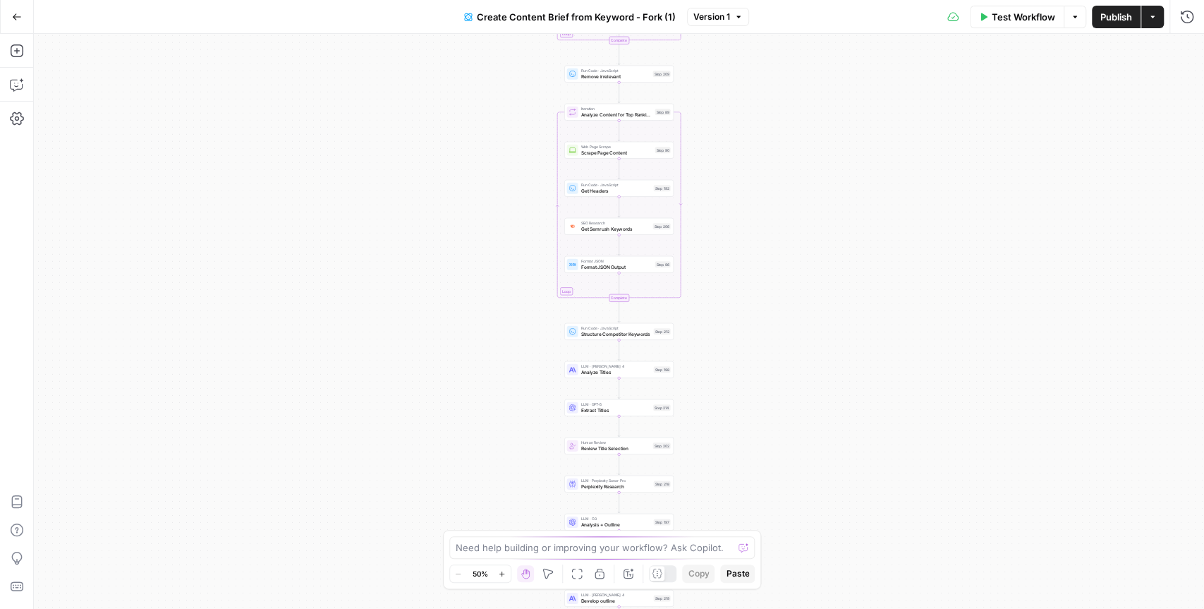
click at [544, 233] on div "Workflow Set Inputs Inputs Google Search Perform Google Search Step 51 Loop Ite…" at bounding box center [619, 321] width 1170 height 575
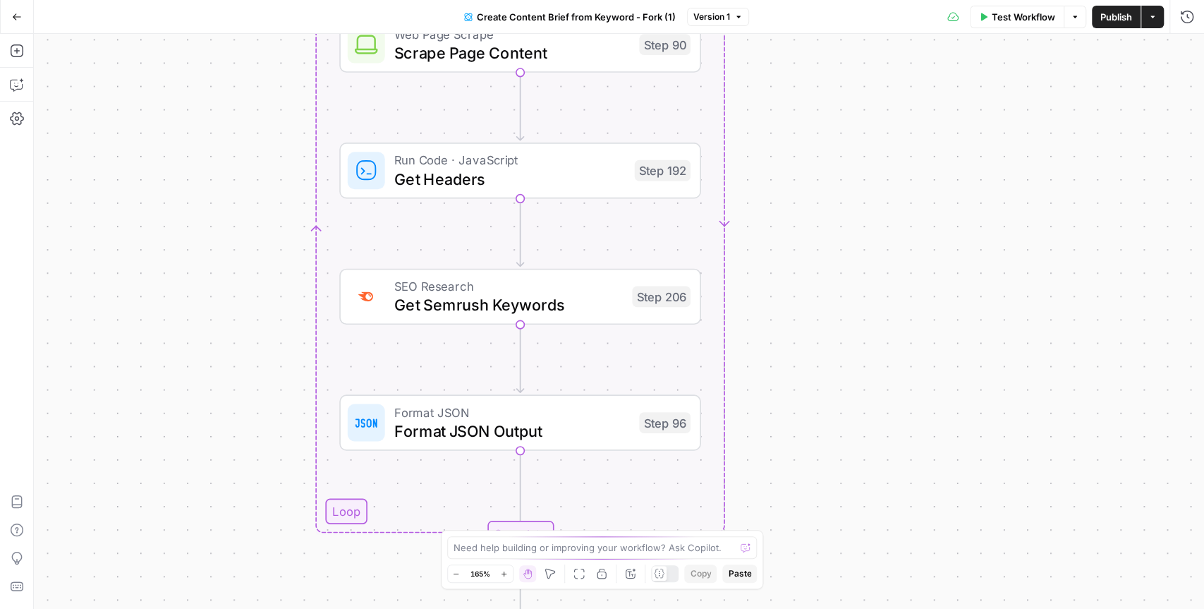
drag, startPoint x: 554, startPoint y: 228, endPoint x: 279, endPoint y: 312, distance: 287.5
click at [279, 312] on div "Workflow Set Inputs Inputs Google Search Perform Google Search Step 51 Loop Ite…" at bounding box center [619, 321] width 1170 height 575
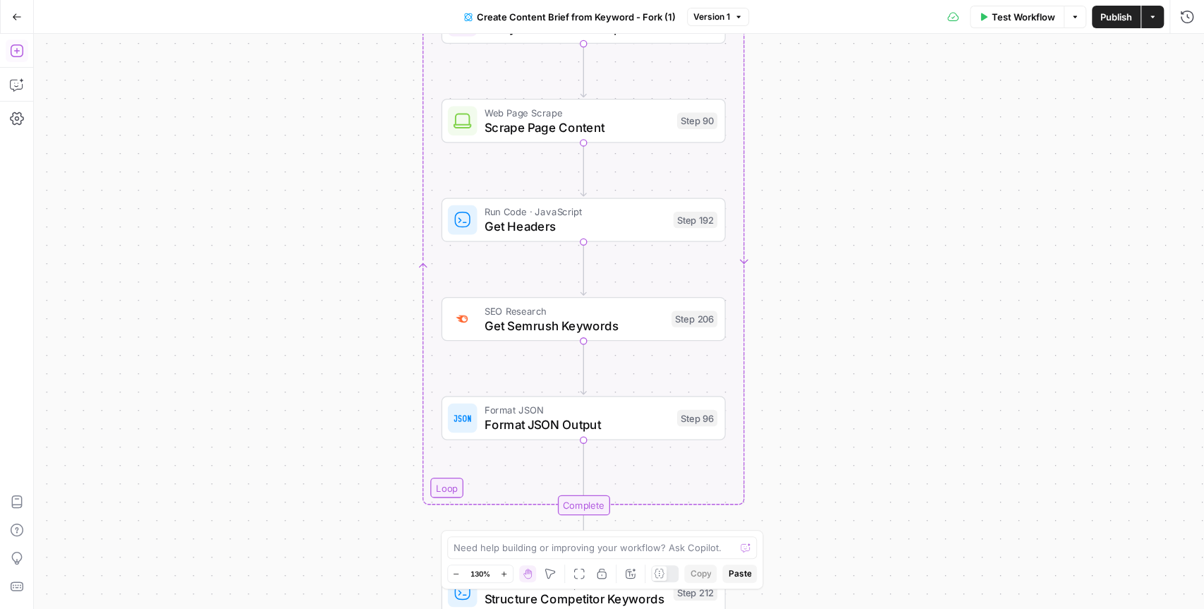
click at [23, 51] on icon "button" at bounding box center [17, 51] width 14 height 14
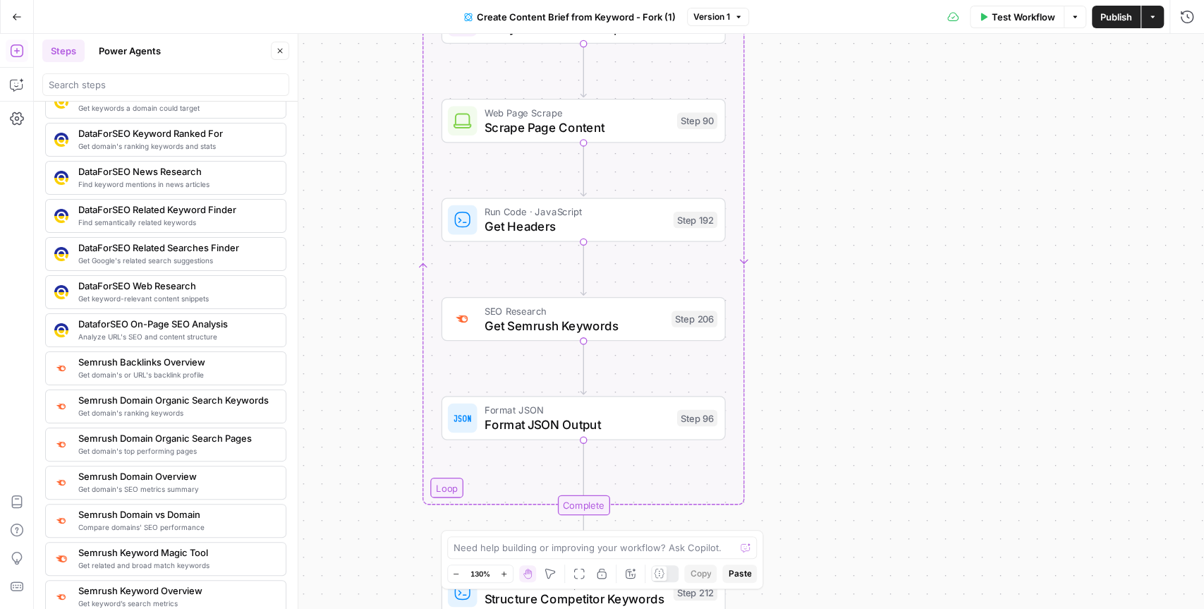
scroll to position [1317, 0]
click at [281, 51] on icon "button" at bounding box center [280, 51] width 5 height 5
